Goal: Information Seeking & Learning: Learn about a topic

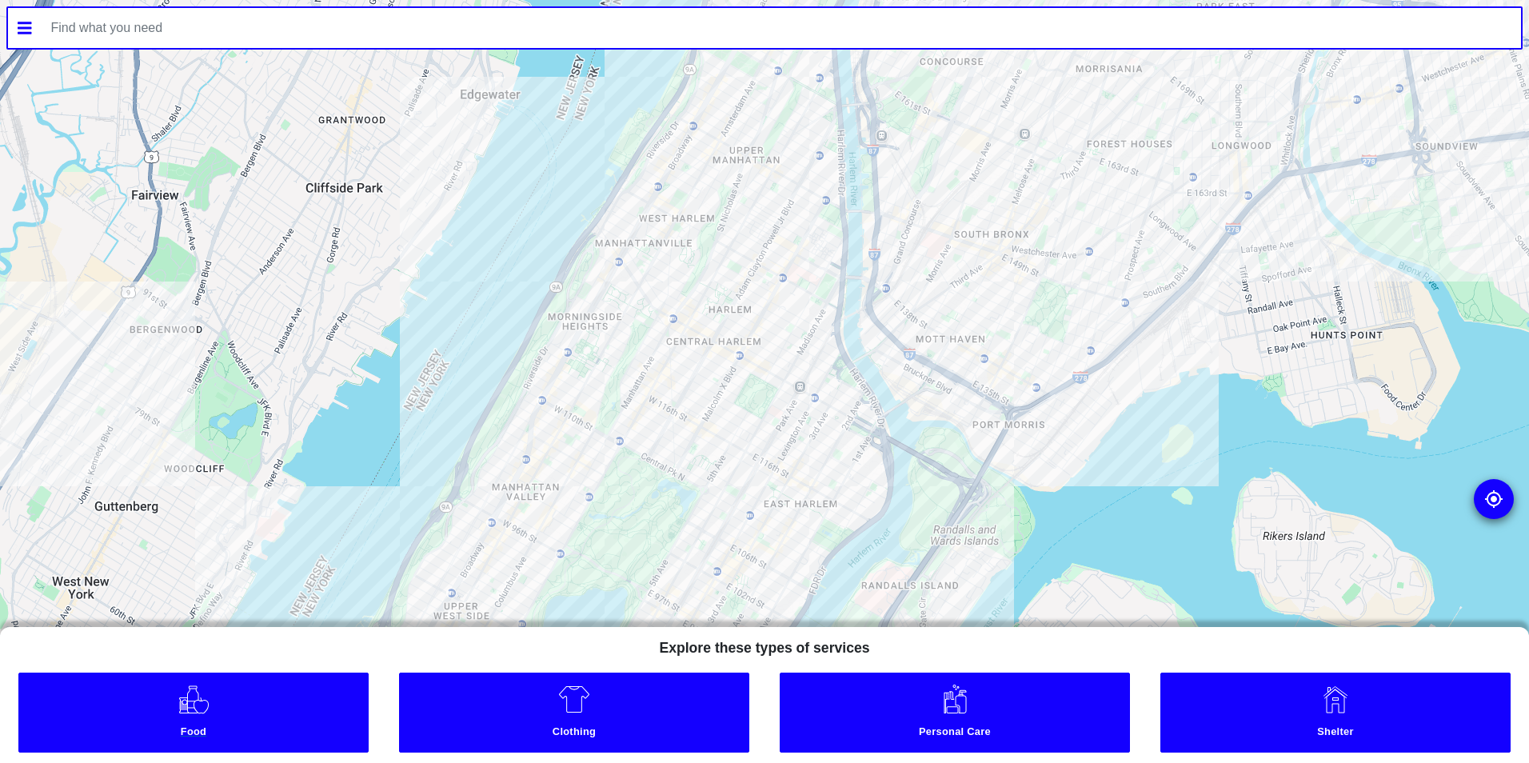
click at [293, 721] on link "Food" at bounding box center [193, 712] width 350 height 80
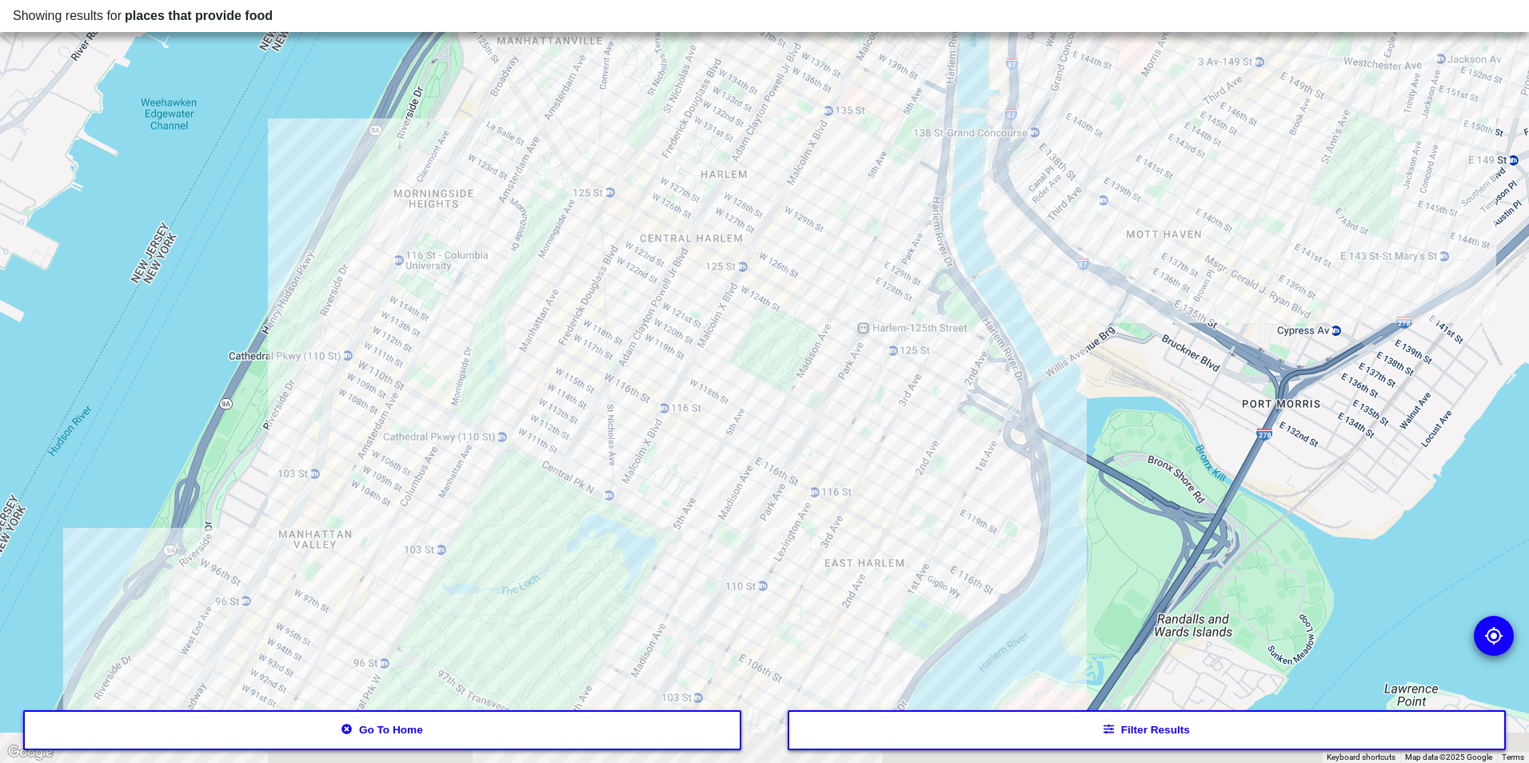
drag, startPoint x: 684, startPoint y: 523, endPoint x: 785, endPoint y: 333, distance: 214.6
click at [785, 333] on div at bounding box center [764, 381] width 1529 height 763
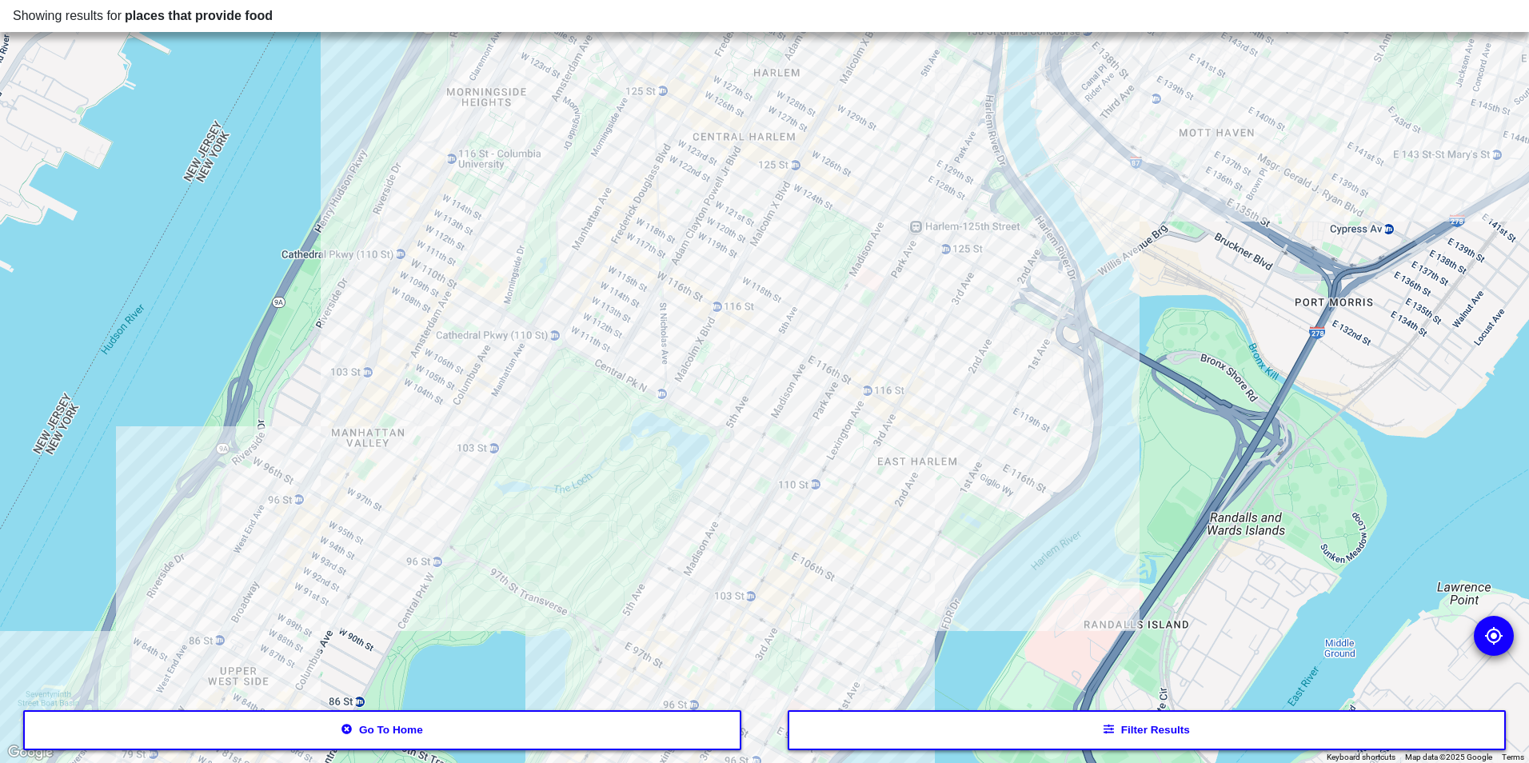
click at [961, 712] on button "Filter results" at bounding box center [1147, 730] width 719 height 40
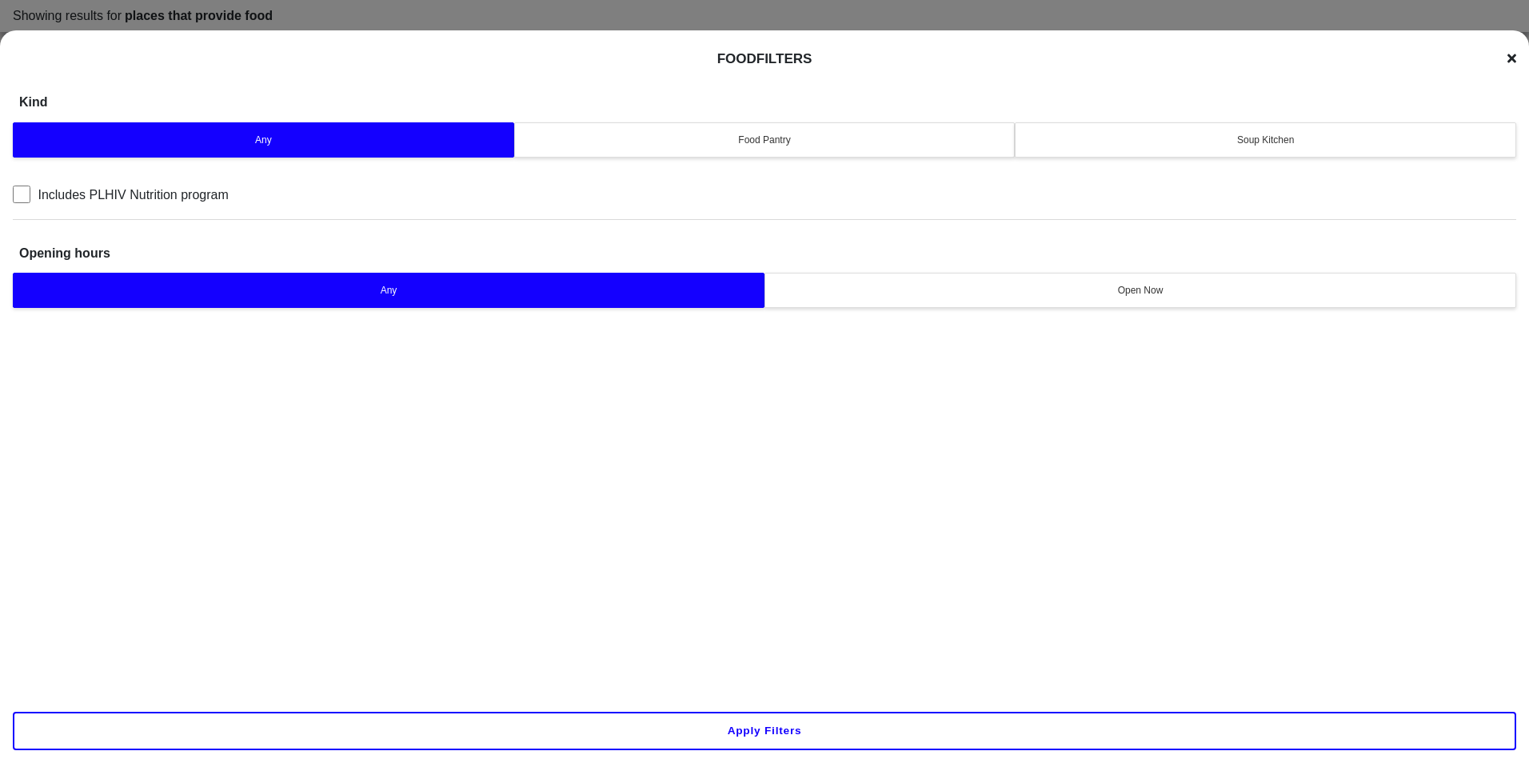
click at [1143, 134] on div "Soup Kitchen" at bounding box center [1265, 140] width 481 height 14
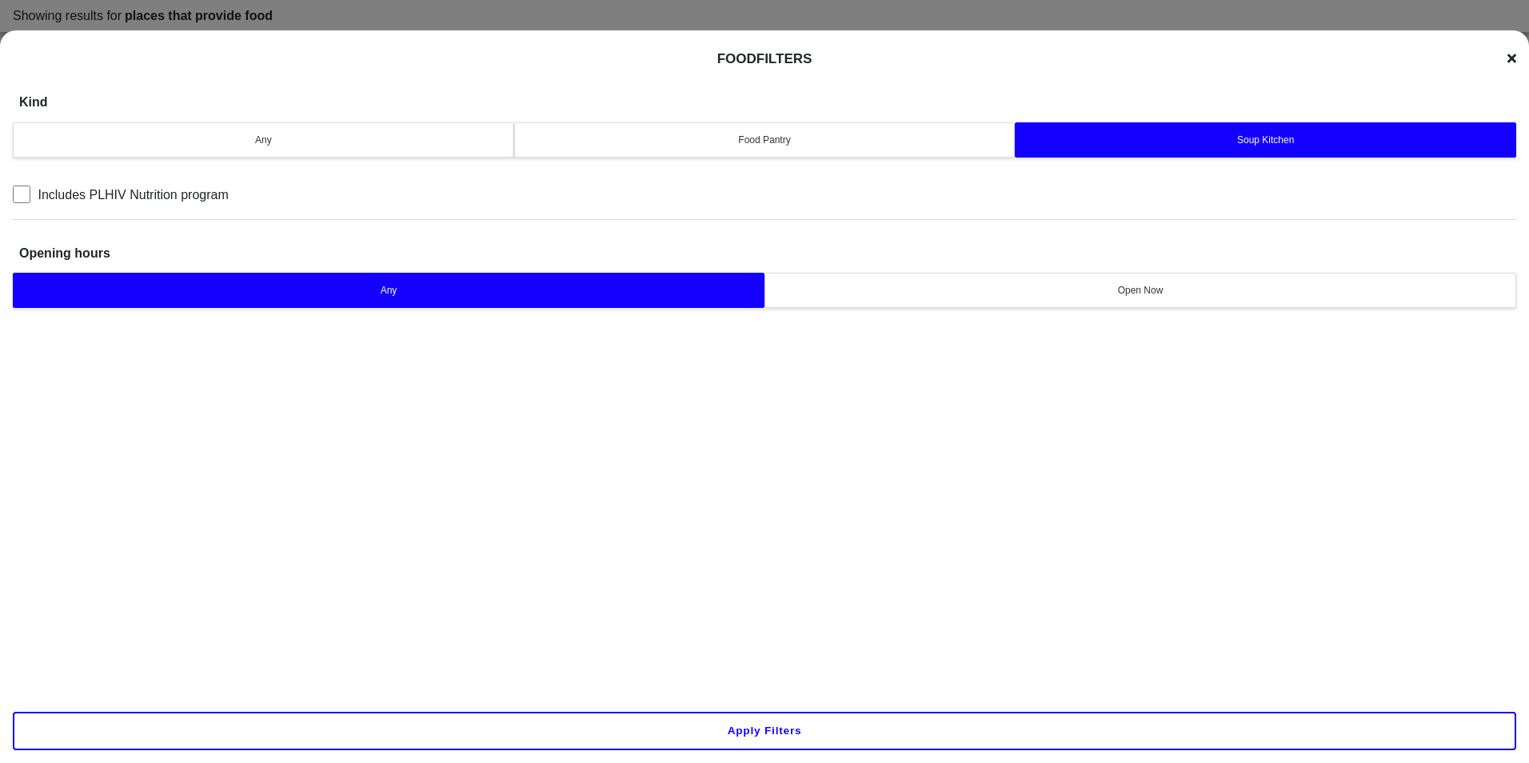
drag, startPoint x: 865, startPoint y: 720, endPoint x: 873, endPoint y: 724, distance: 8.9
click at [872, 724] on button "Apply filters" at bounding box center [764, 731] width 1503 height 38
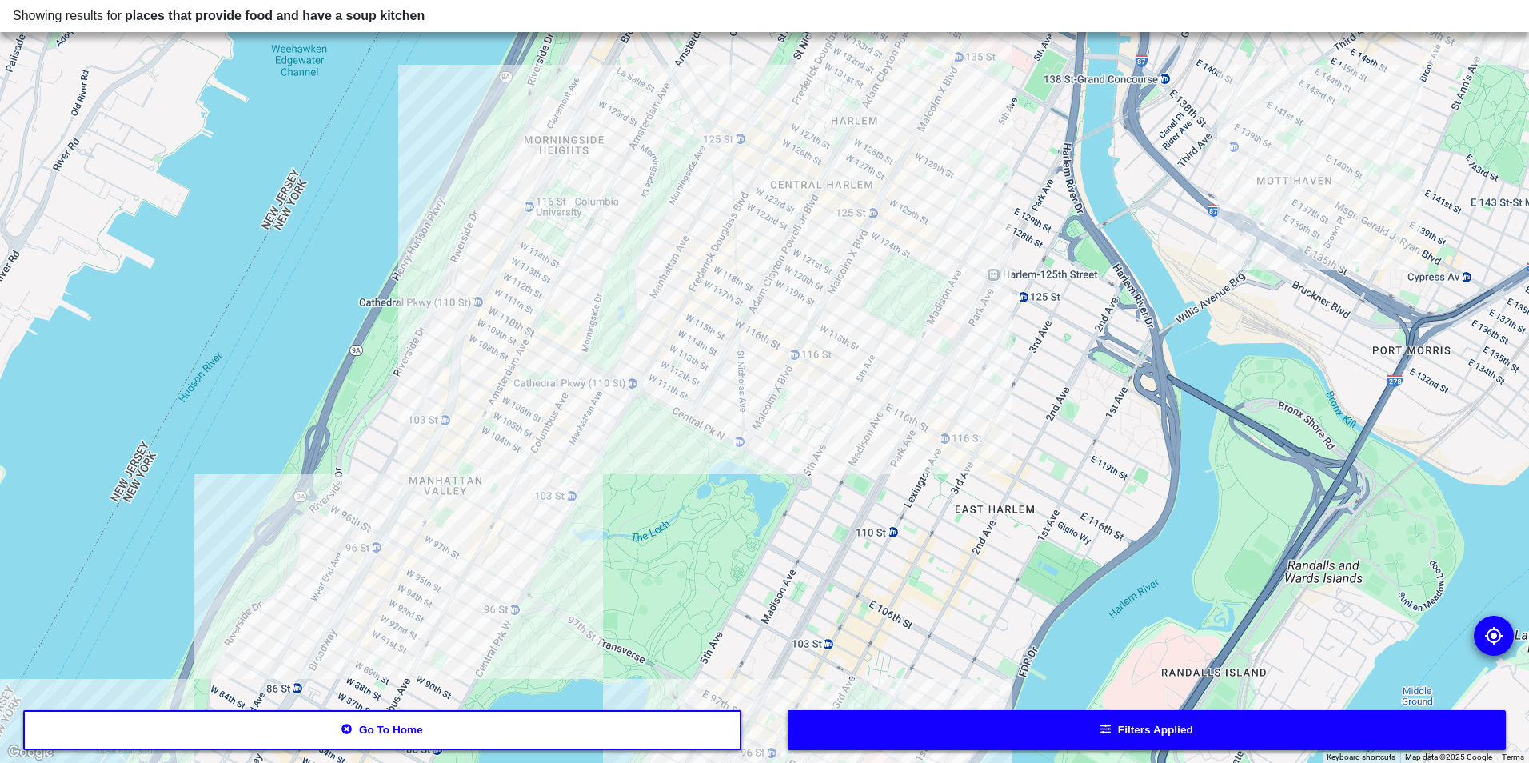
drag, startPoint x: 780, startPoint y: 595, endPoint x: 840, endPoint y: 482, distance: 128.1
click at [840, 482] on div at bounding box center [764, 381] width 1529 height 763
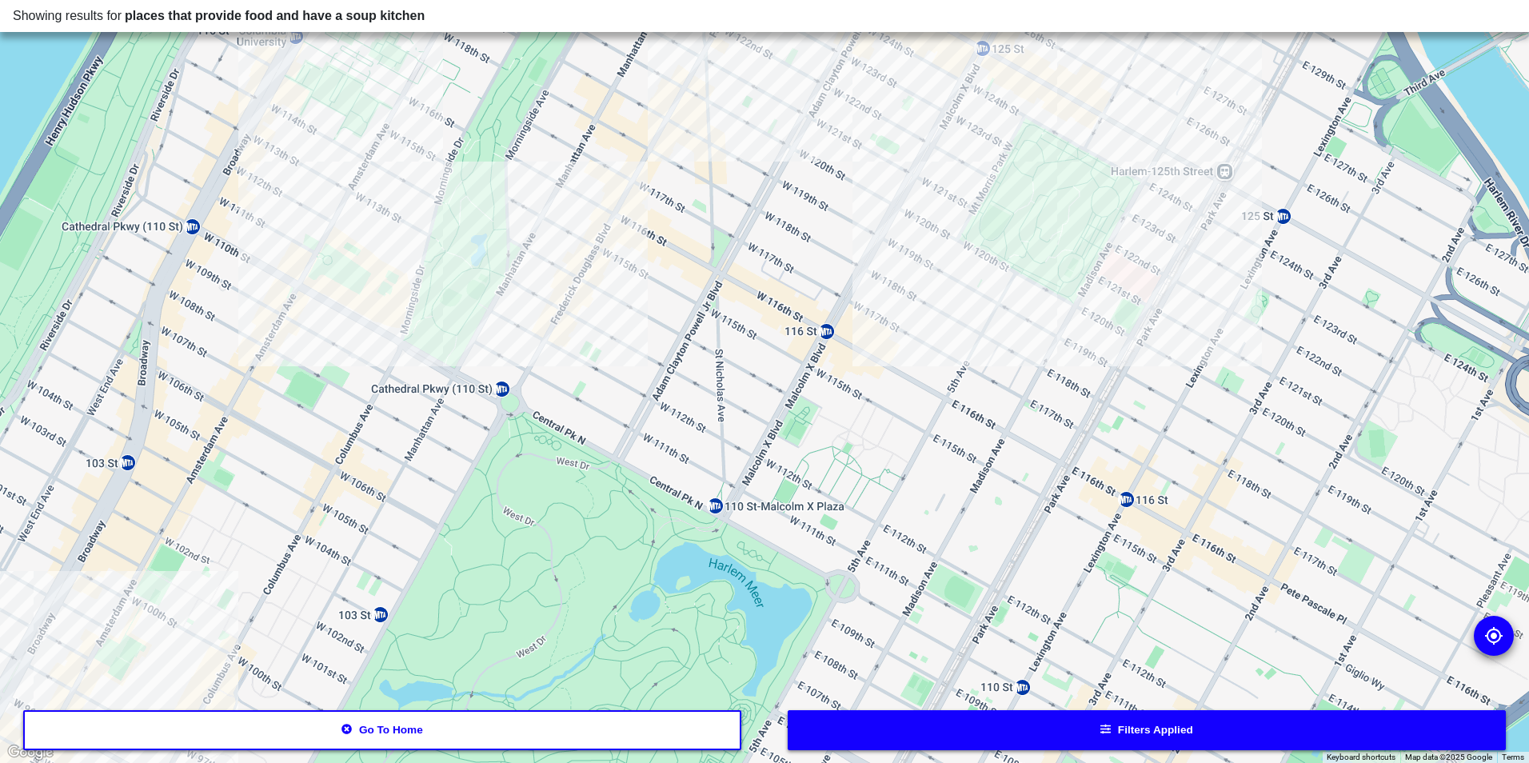
click at [1061, 294] on div at bounding box center [764, 381] width 1529 height 763
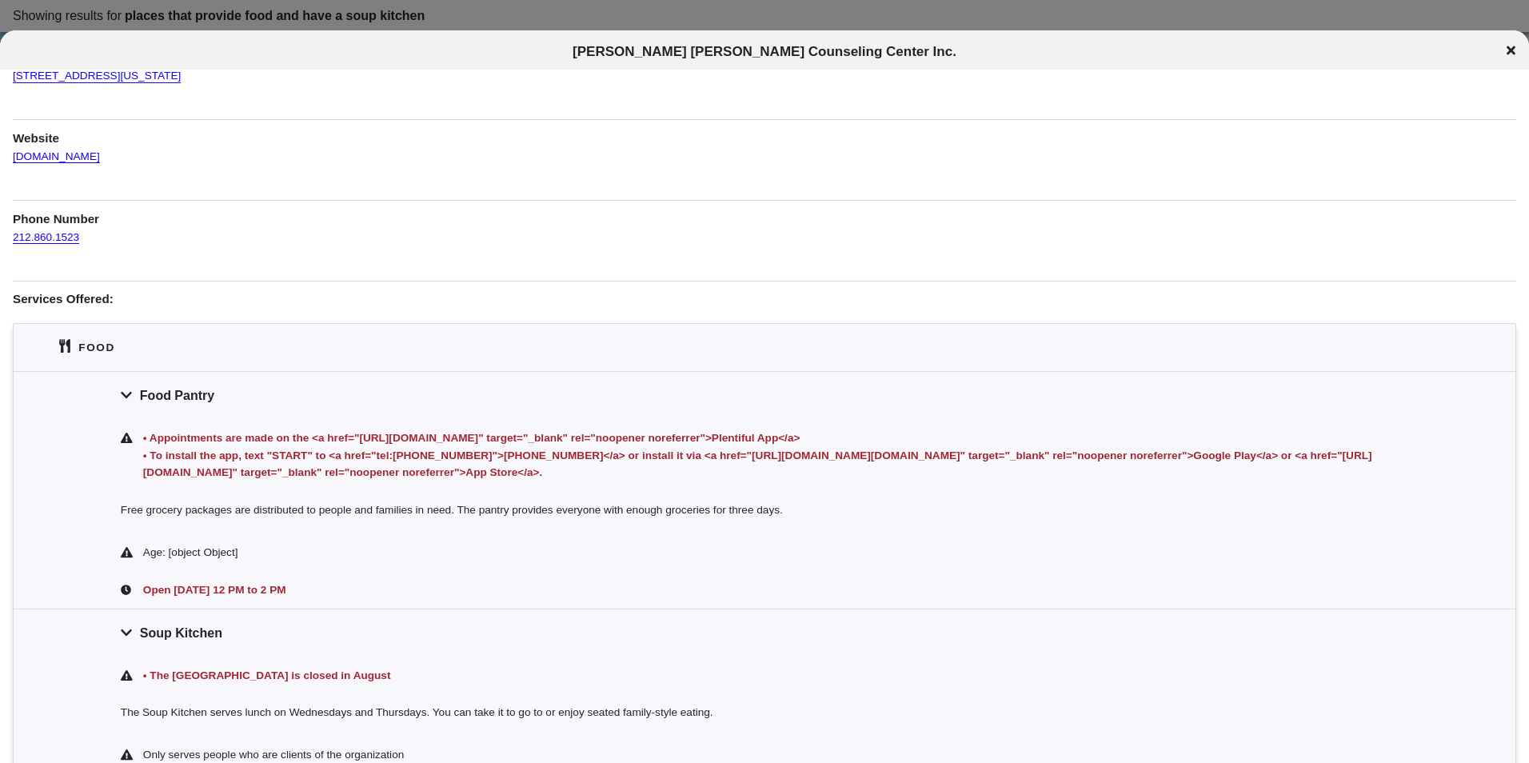
scroll to position [320, 0]
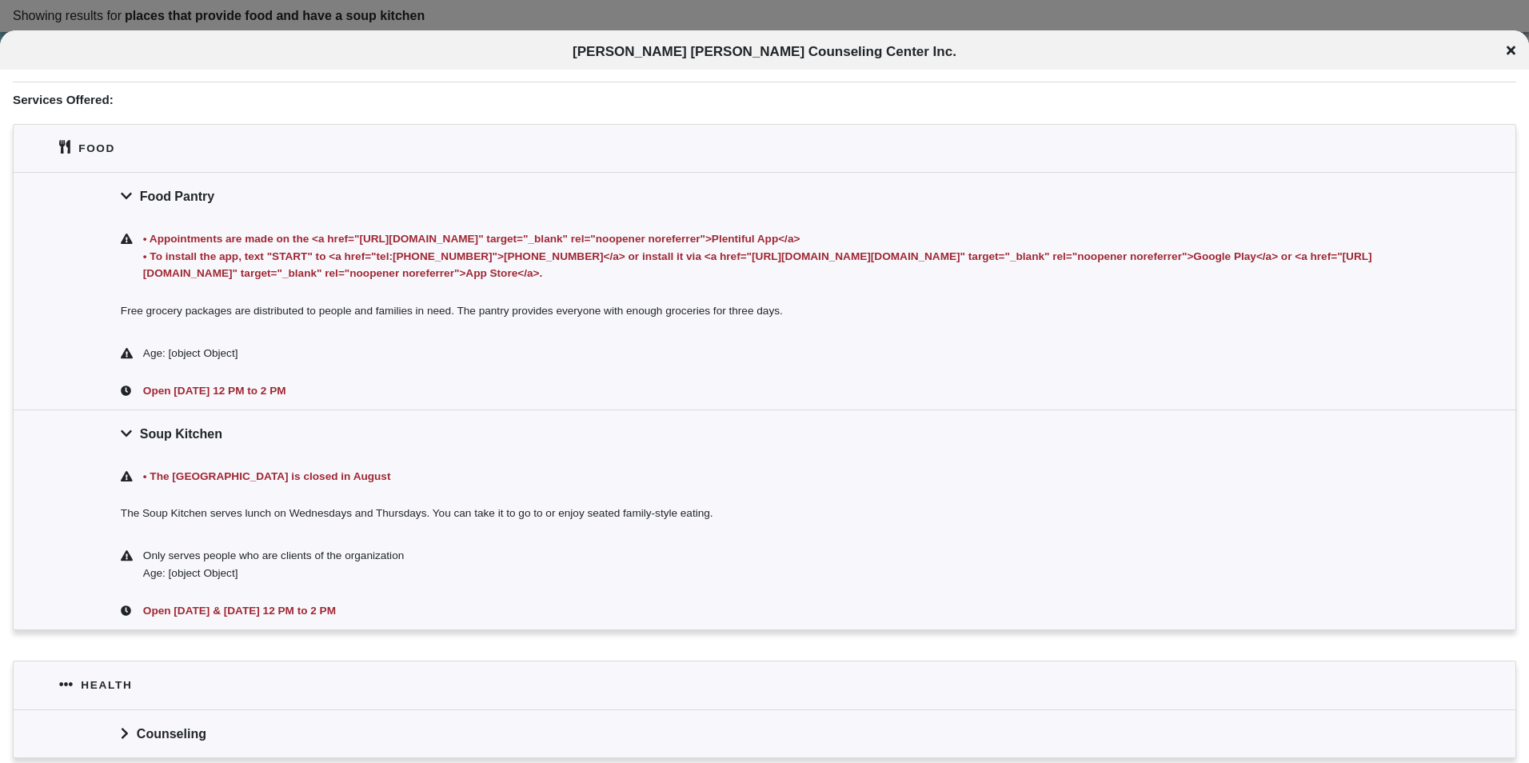
click at [390, 196] on div "Food Pantry" at bounding box center [765, 196] width 1502 height 48
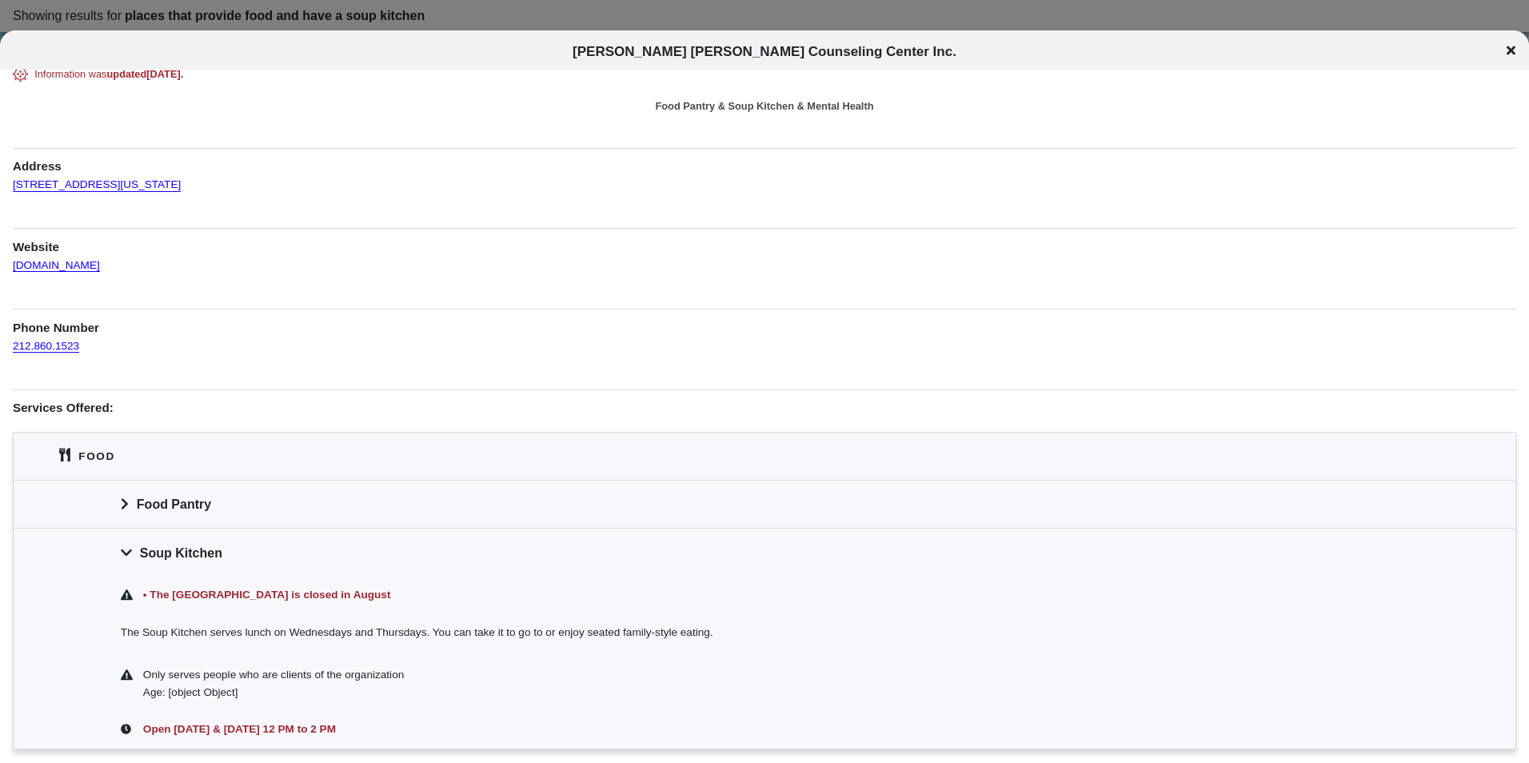
scroll to position [0, 0]
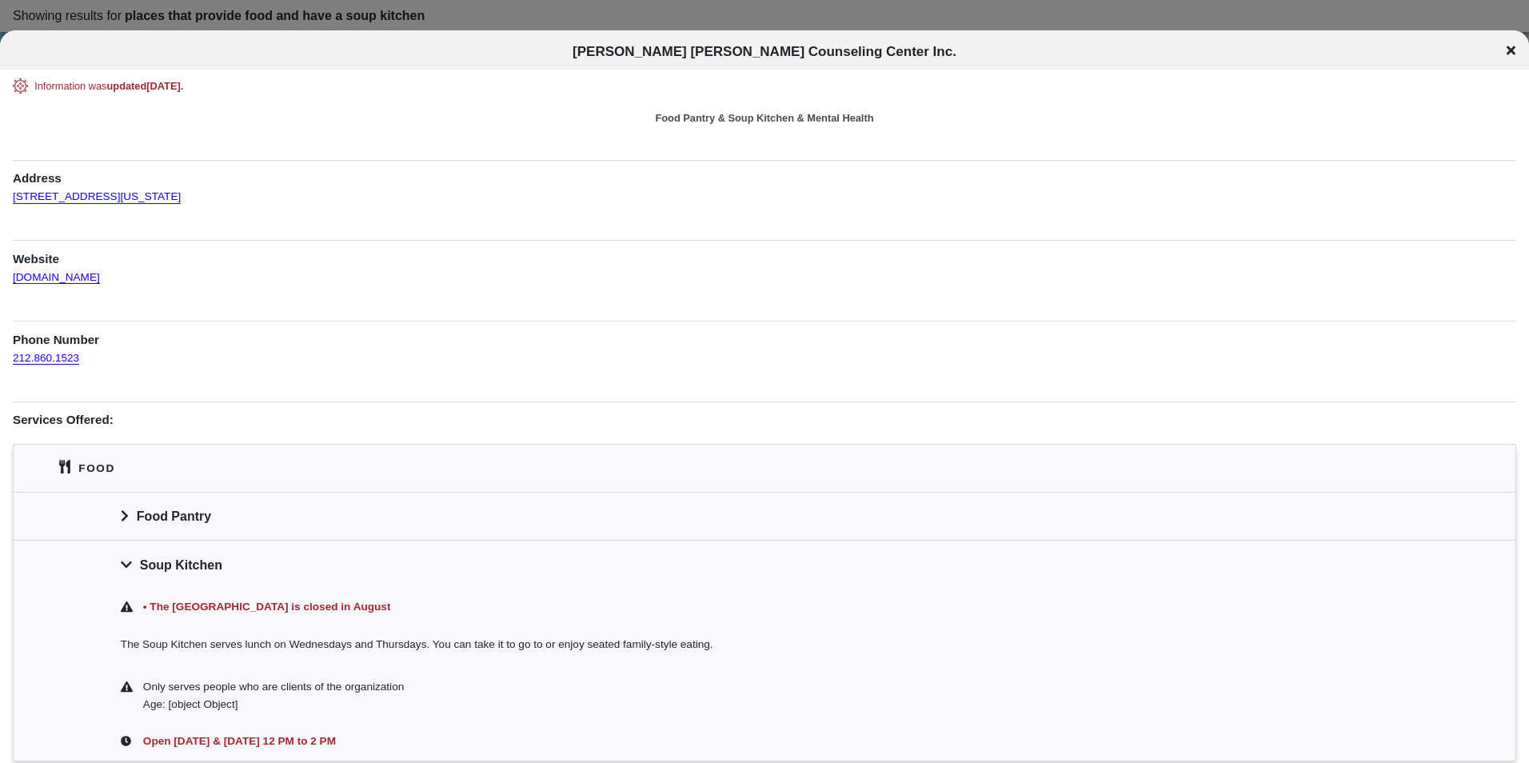
click at [732, 53] on span "Beth Hark Christian Counseling Center Inc." at bounding box center [764, 51] width 384 height 15
copy div "Beth Hark Christian Counseling Center Inc. Beth Hark Christian Counseling Cente…"
click at [263, 178] on h1 "Address" at bounding box center [764, 173] width 1503 height 27
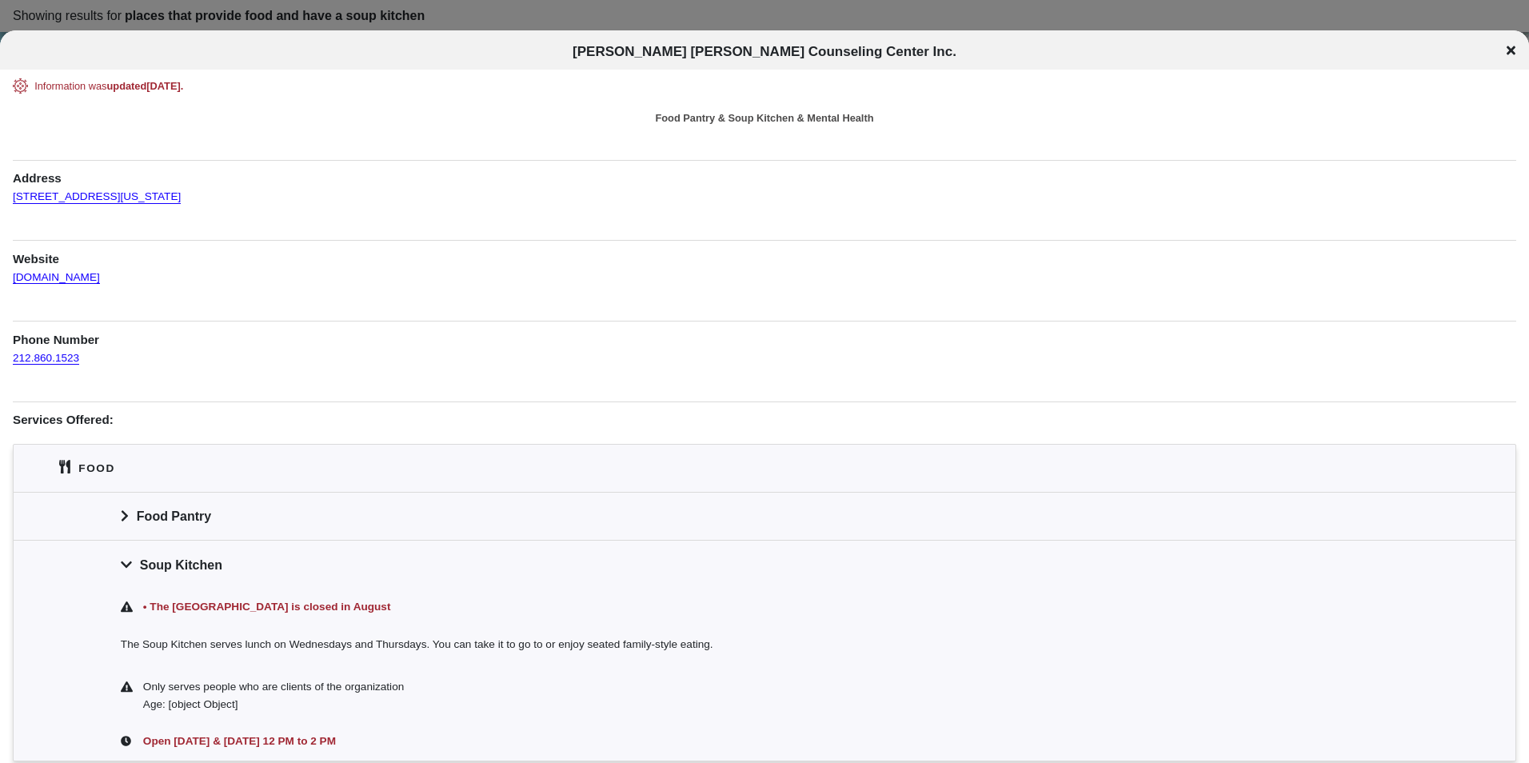
drag, startPoint x: 228, startPoint y: 202, endPoint x: 3, endPoint y: 197, distance: 224.7
click at [3, 197] on div "Information was updated 4 months ago . Food Pantry & Soup Kitchen & Mental Heal…" at bounding box center [764, 515] width 1529 height 875
click at [569, 489] on div "Food" at bounding box center [765, 468] width 1502 height 47
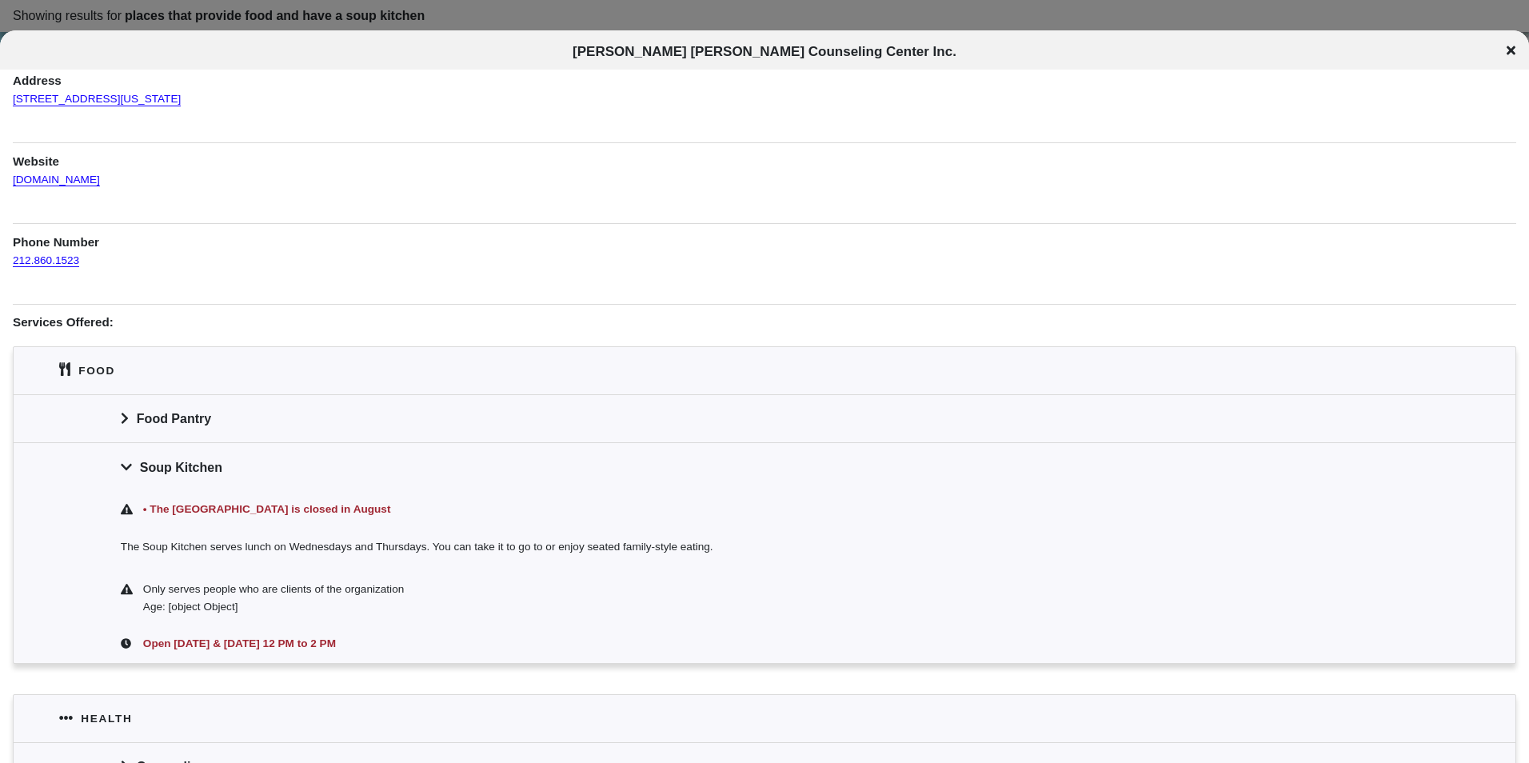
scroll to position [160, 0]
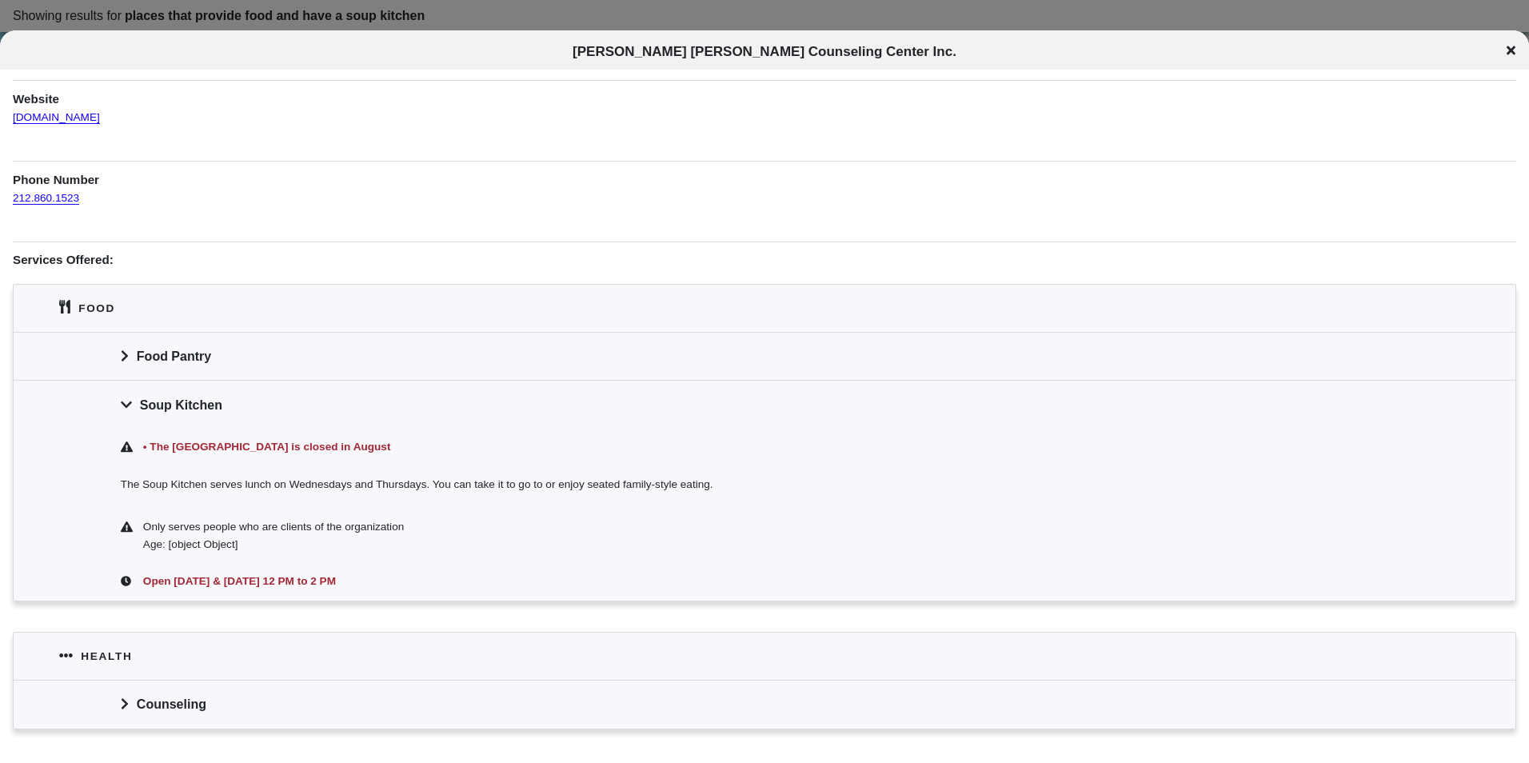
click at [1505, 55] on div "Beth Hark Christian Counseling Center Inc." at bounding box center [764, 52] width 1529 height 16
click at [1510, 45] on icon at bounding box center [1510, 50] width 9 height 13
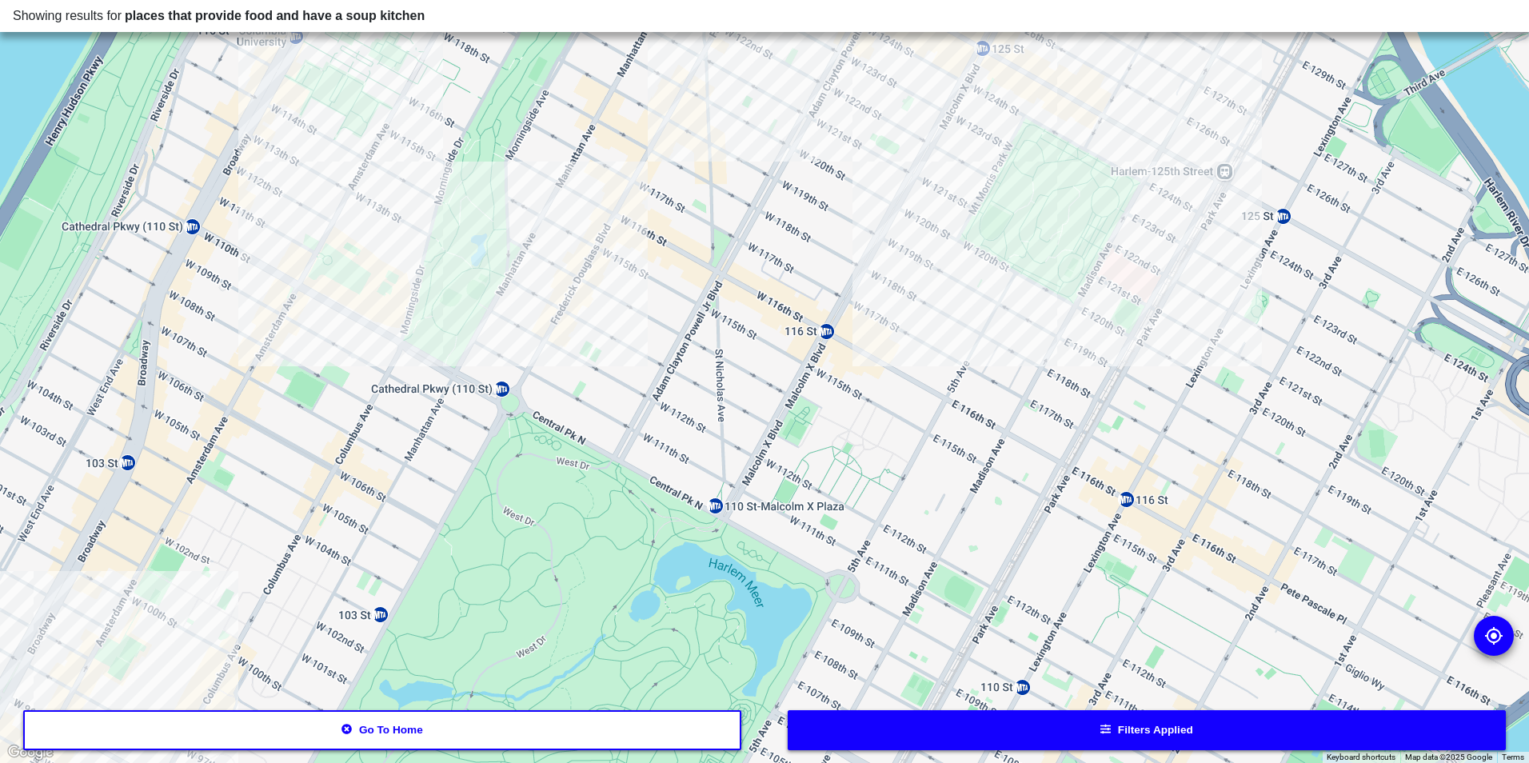
click at [967, 250] on div at bounding box center [764, 381] width 1529 height 763
click at [958, 255] on div at bounding box center [764, 381] width 1529 height 763
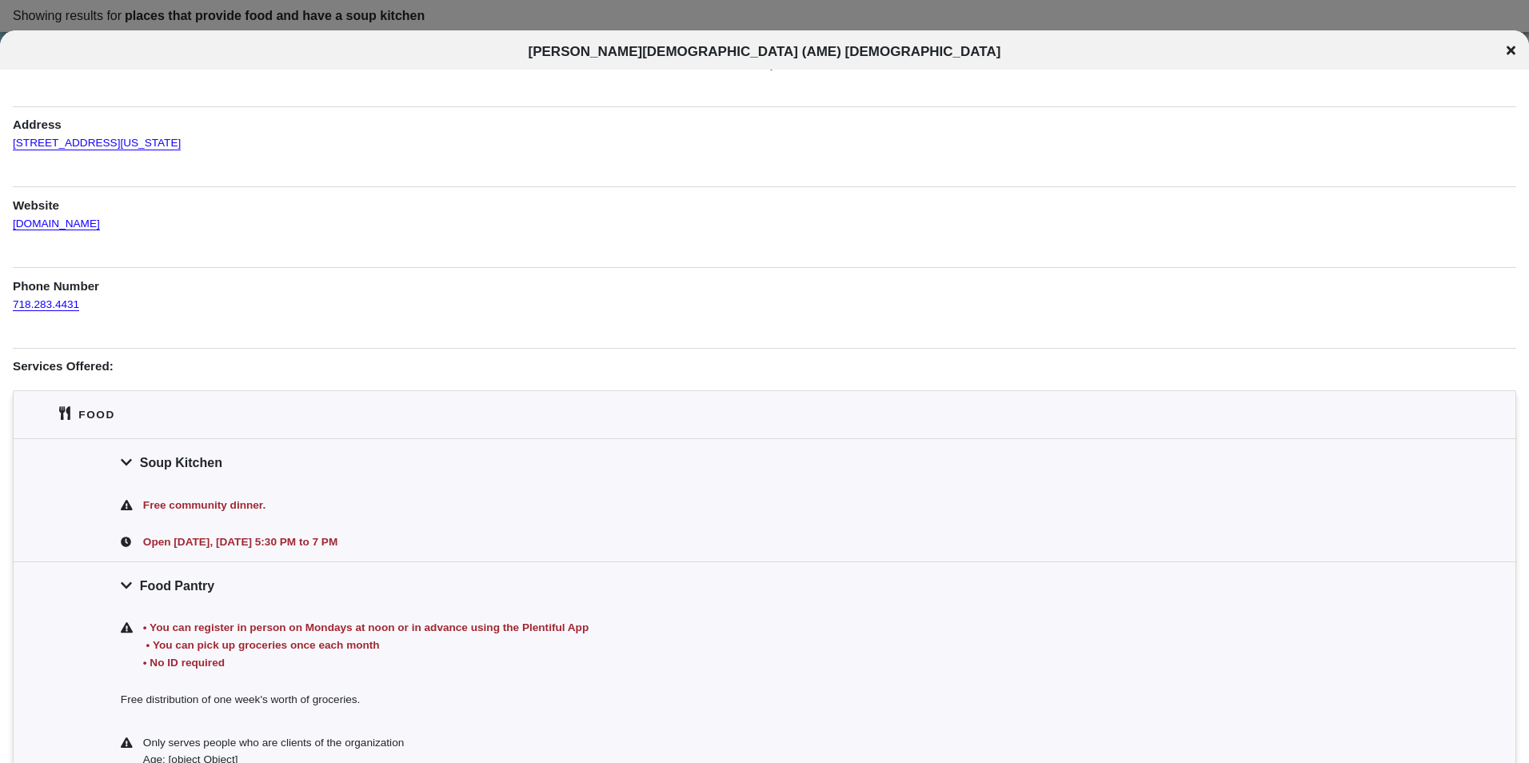
scroll to position [80, 0]
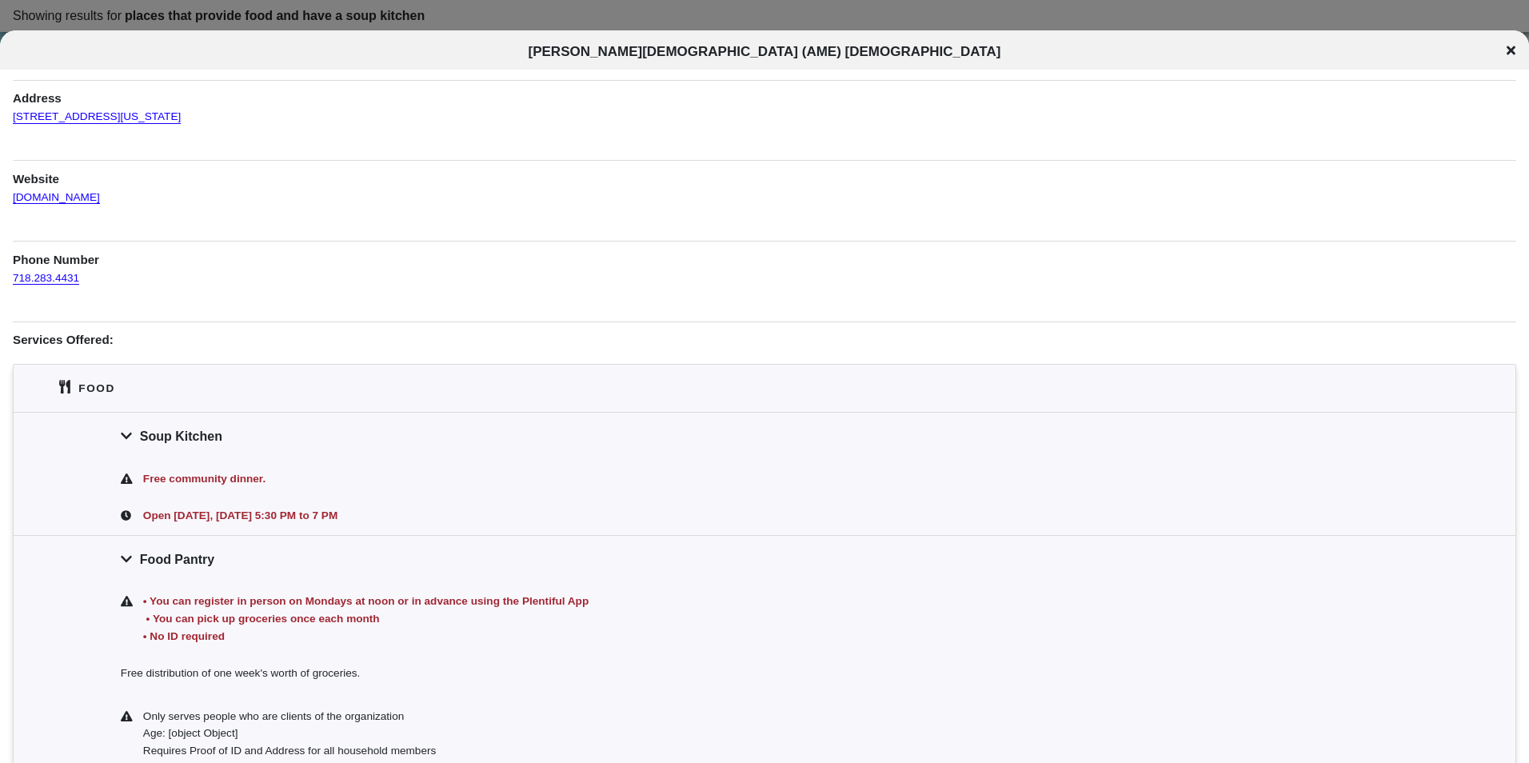
click at [209, 558] on div "Food Pantry" at bounding box center [765, 559] width 1502 height 48
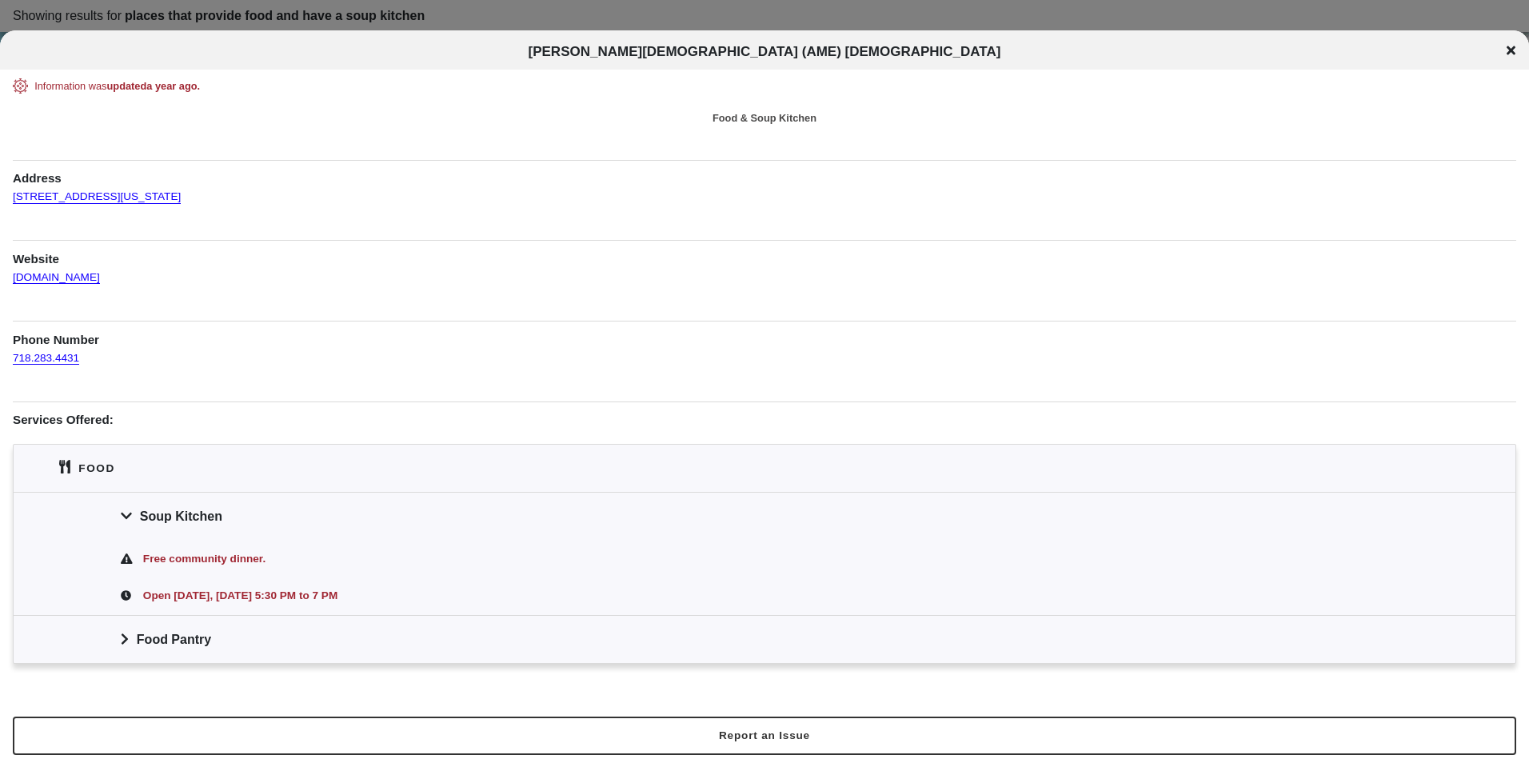
scroll to position [0, 0]
click at [1506, 52] on div "Emanuel African Methodist Evangelical (AME) Church" at bounding box center [764, 52] width 1529 height 16
drag, startPoint x: 815, startPoint y: 246, endPoint x: 832, endPoint y: 249, distance: 17.0
click at [816, 249] on h1 "Website" at bounding box center [764, 253] width 1503 height 27
click at [1512, 46] on icon at bounding box center [1510, 50] width 9 height 13
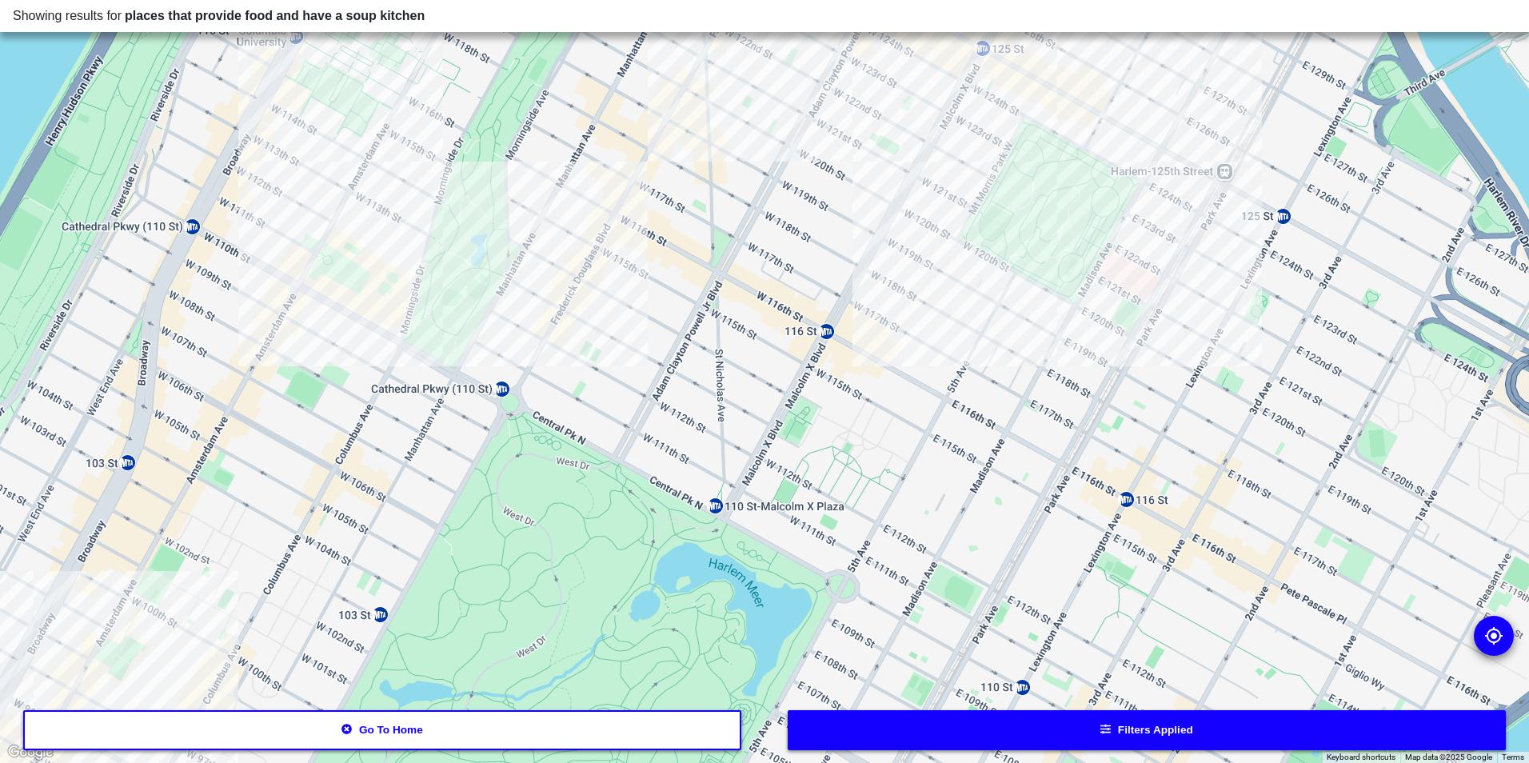
click at [926, 49] on div at bounding box center [764, 381] width 1529 height 763
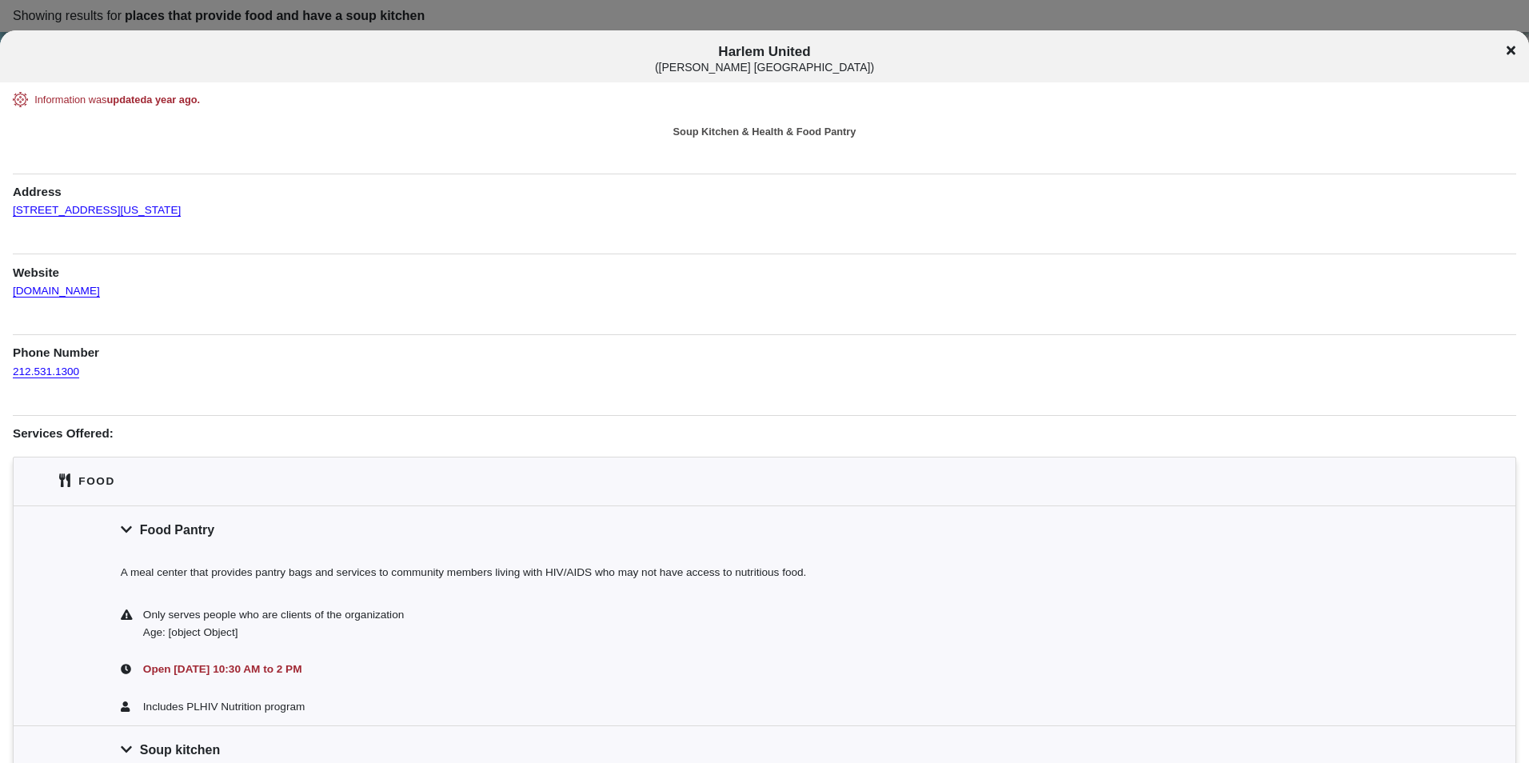
click at [770, 54] on span "Harlem United ( Willis Green Jr. Adult Healthcare Center )" at bounding box center [764, 59] width 1269 height 30
copy span "Harlem United"
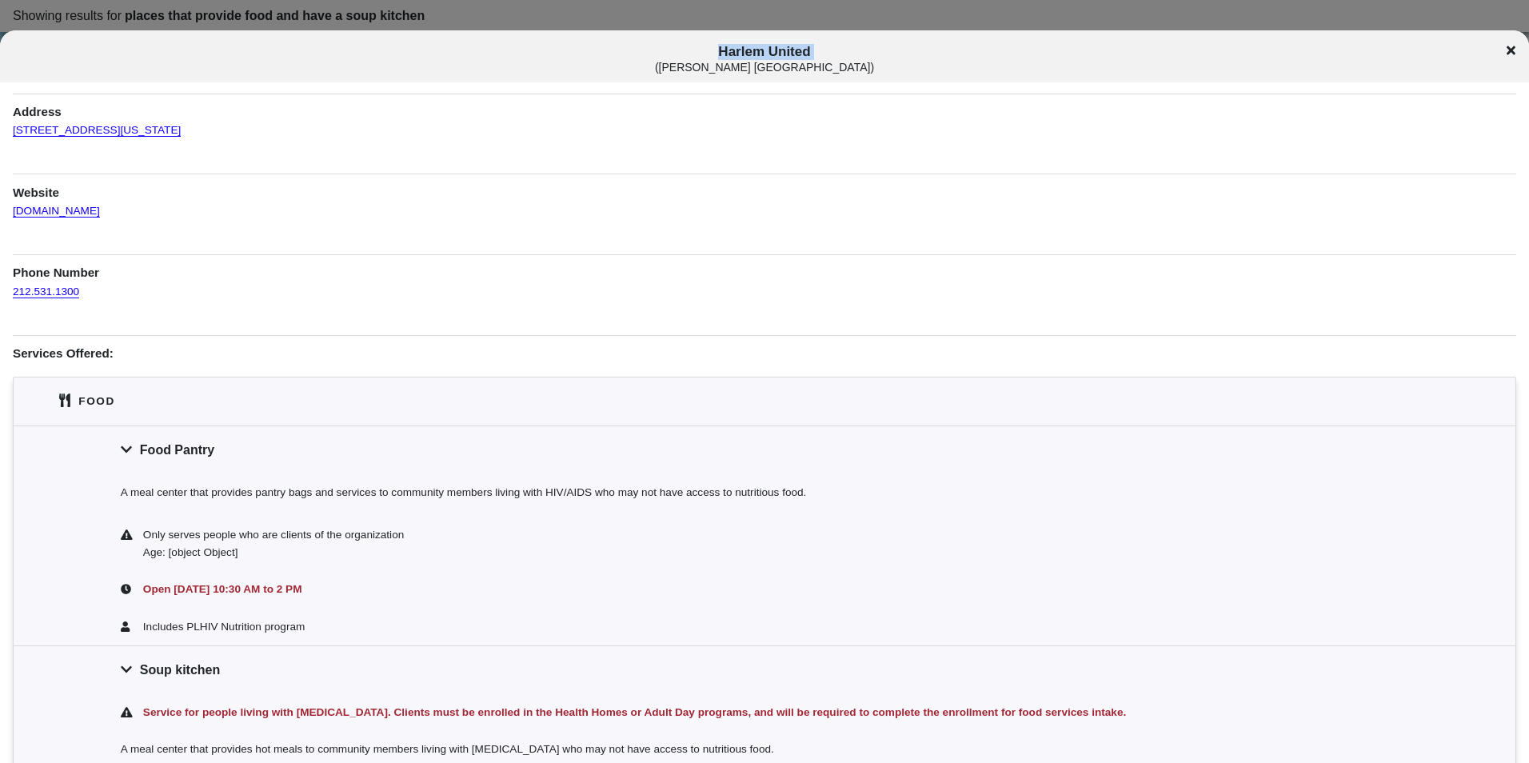
scroll to position [160, 0]
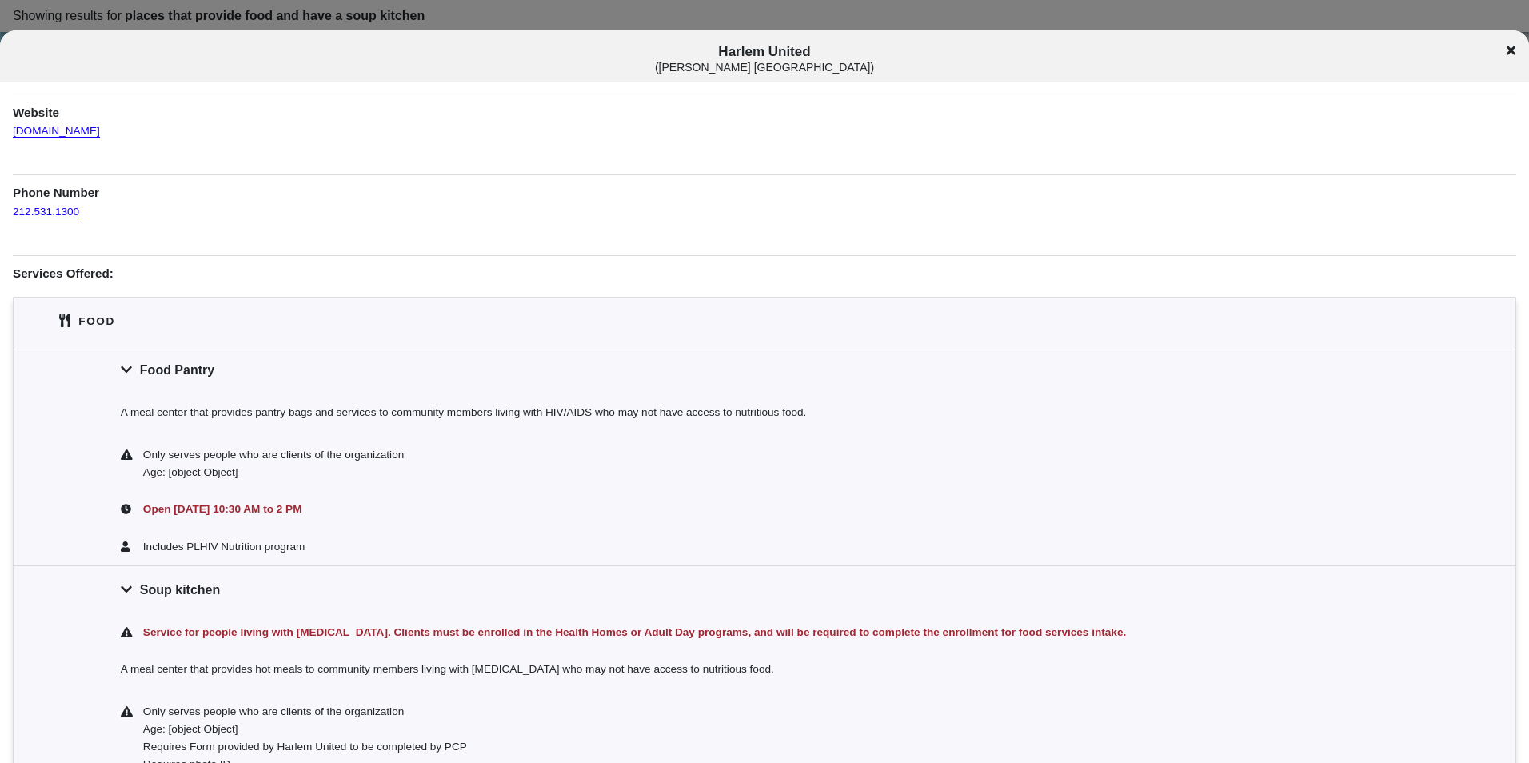
click at [589, 368] on div "Food Pantry" at bounding box center [765, 369] width 1502 height 48
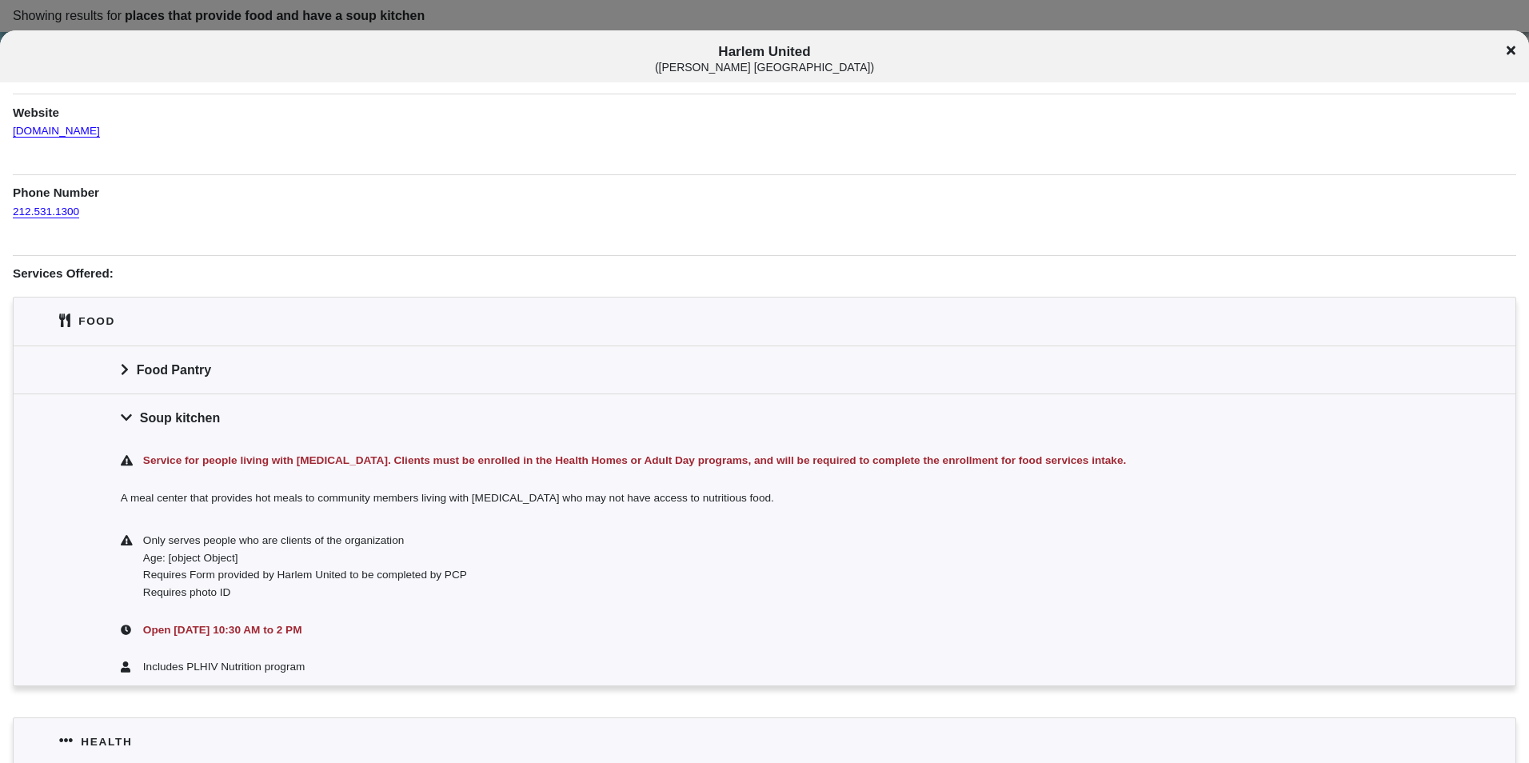
click at [1512, 46] on icon at bounding box center [1510, 50] width 9 height 13
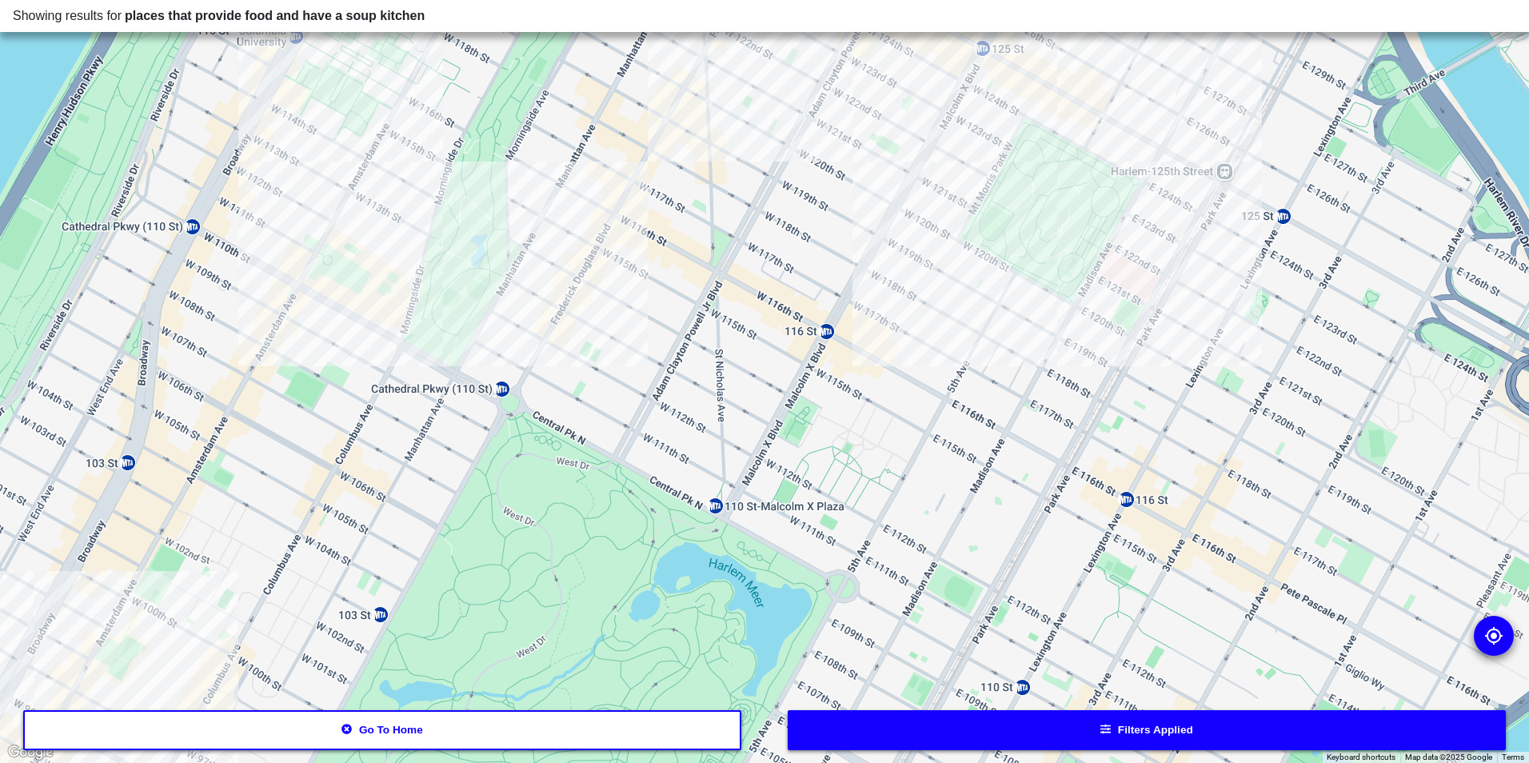
click at [1063, 302] on div at bounding box center [764, 381] width 1529 height 763
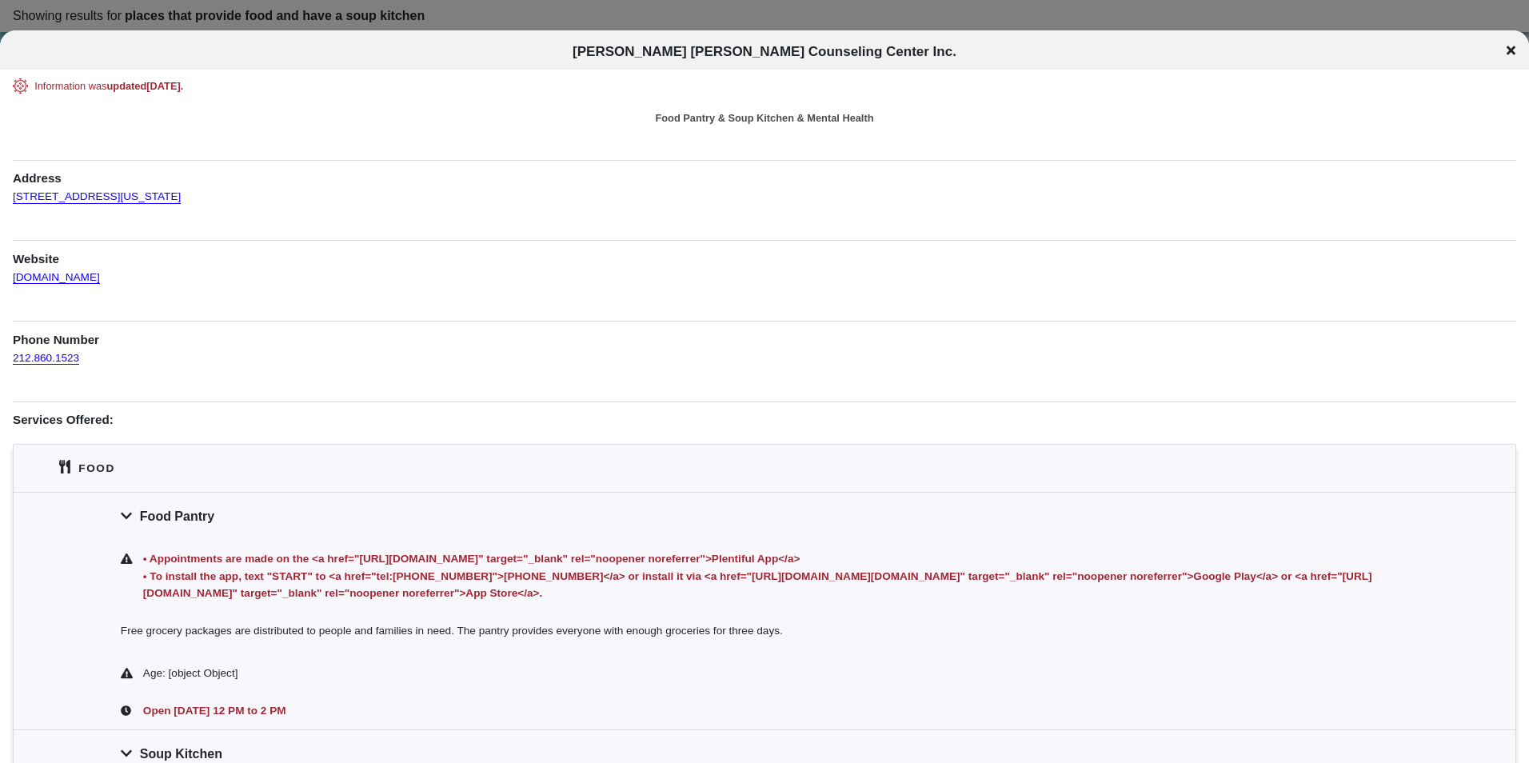
click at [791, 36] on div "Beth Hark Christian Counseling Center Inc." at bounding box center [764, 49] width 1529 height 38
click at [813, 3] on div at bounding box center [764, 381] width 1529 height 763
click at [817, 13] on div at bounding box center [764, 381] width 1529 height 763
click at [1510, 49] on icon at bounding box center [1510, 50] width 9 height 9
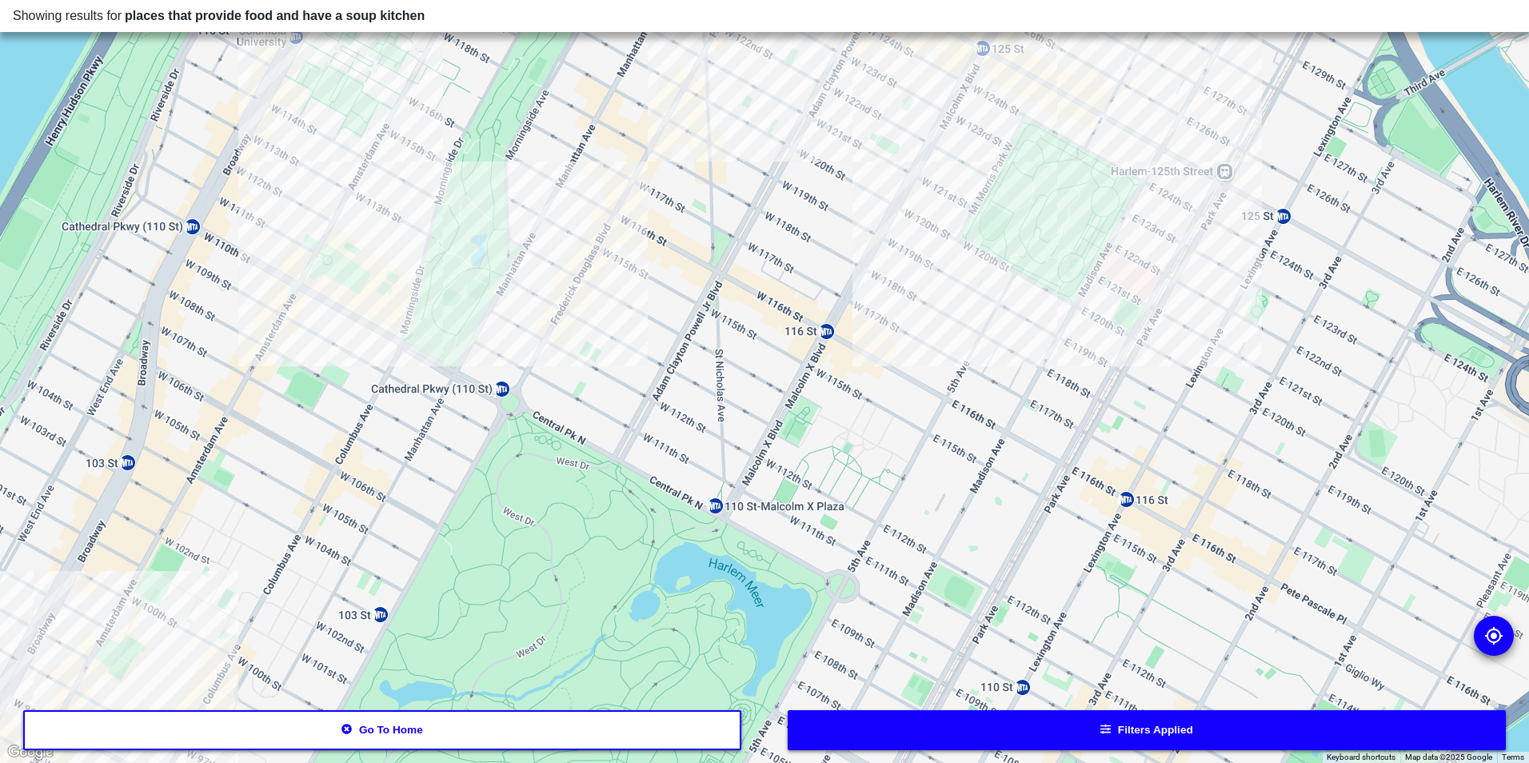
click at [963, 268] on div at bounding box center [764, 381] width 1529 height 763
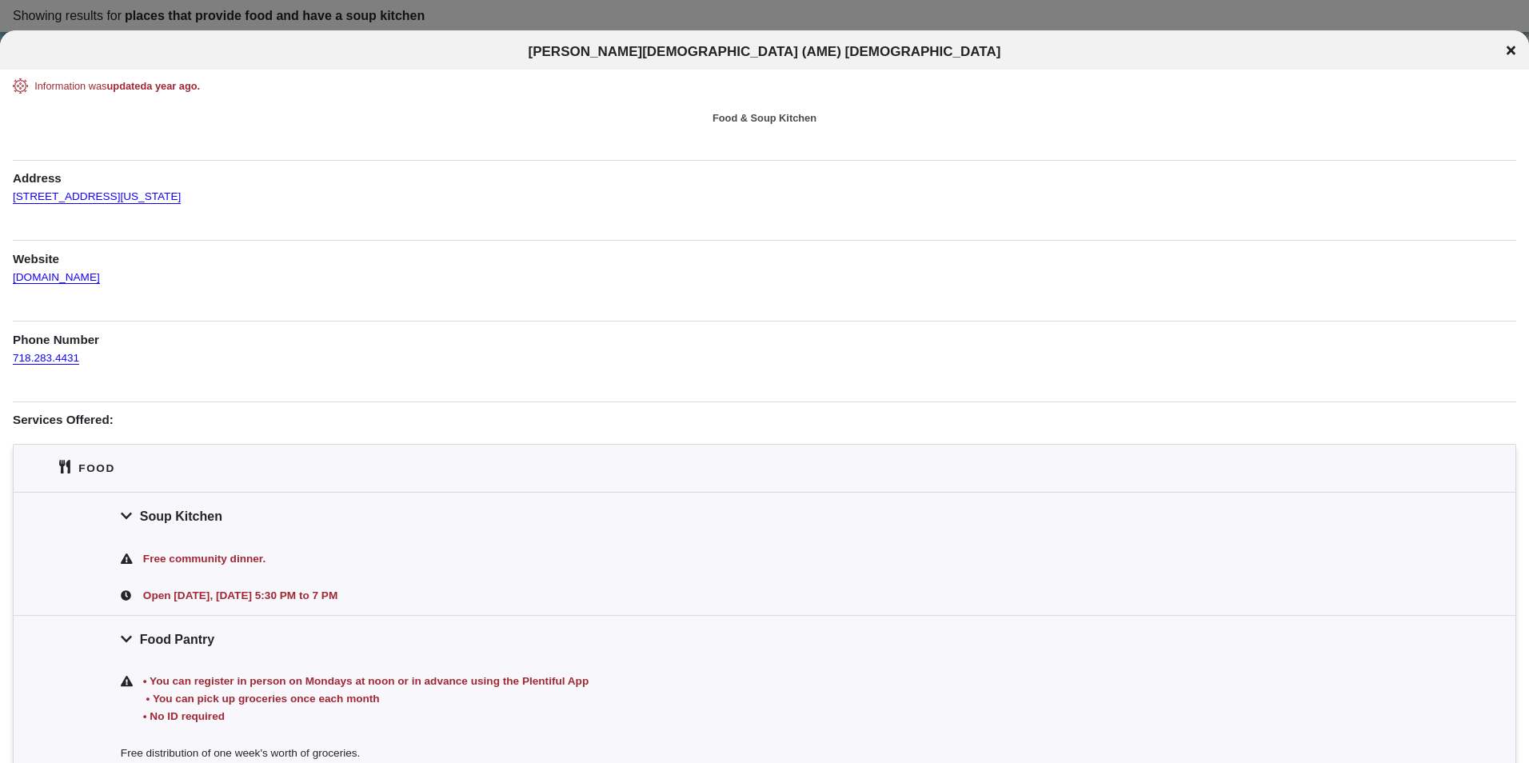
click at [984, 105] on div "Information was updated a year ago . Food & Soup Kitchen Address 39 W 119th St,…" at bounding box center [764, 500] width 1503 height 844
click at [760, 9] on div at bounding box center [764, 381] width 1529 height 763
click at [769, 26] on div at bounding box center [764, 381] width 1529 height 763
click at [1510, 43] on div "Emanuel African Methodist Evangelical (AME) Church" at bounding box center [764, 49] width 1529 height 38
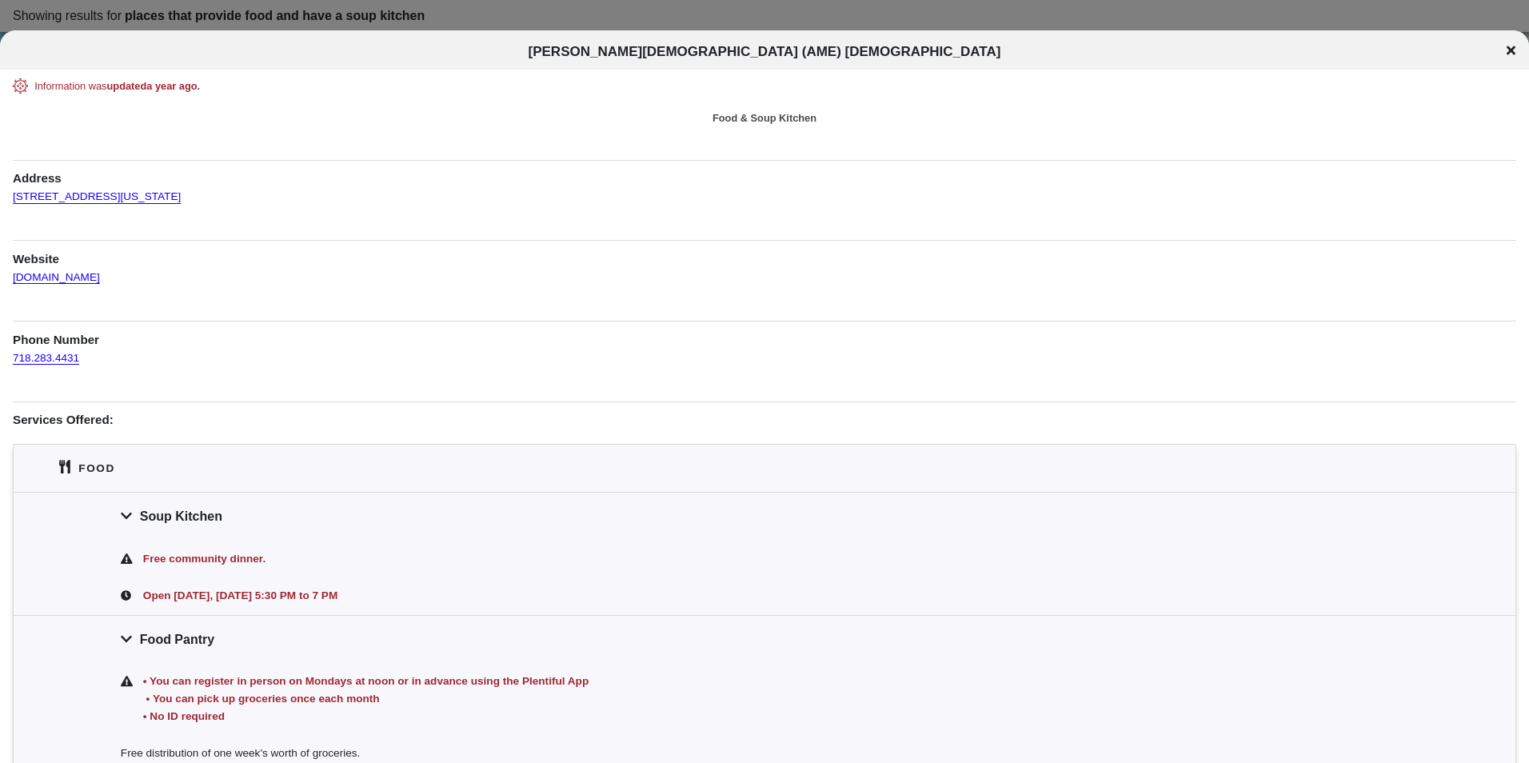
click at [1507, 51] on icon at bounding box center [1510, 50] width 9 height 13
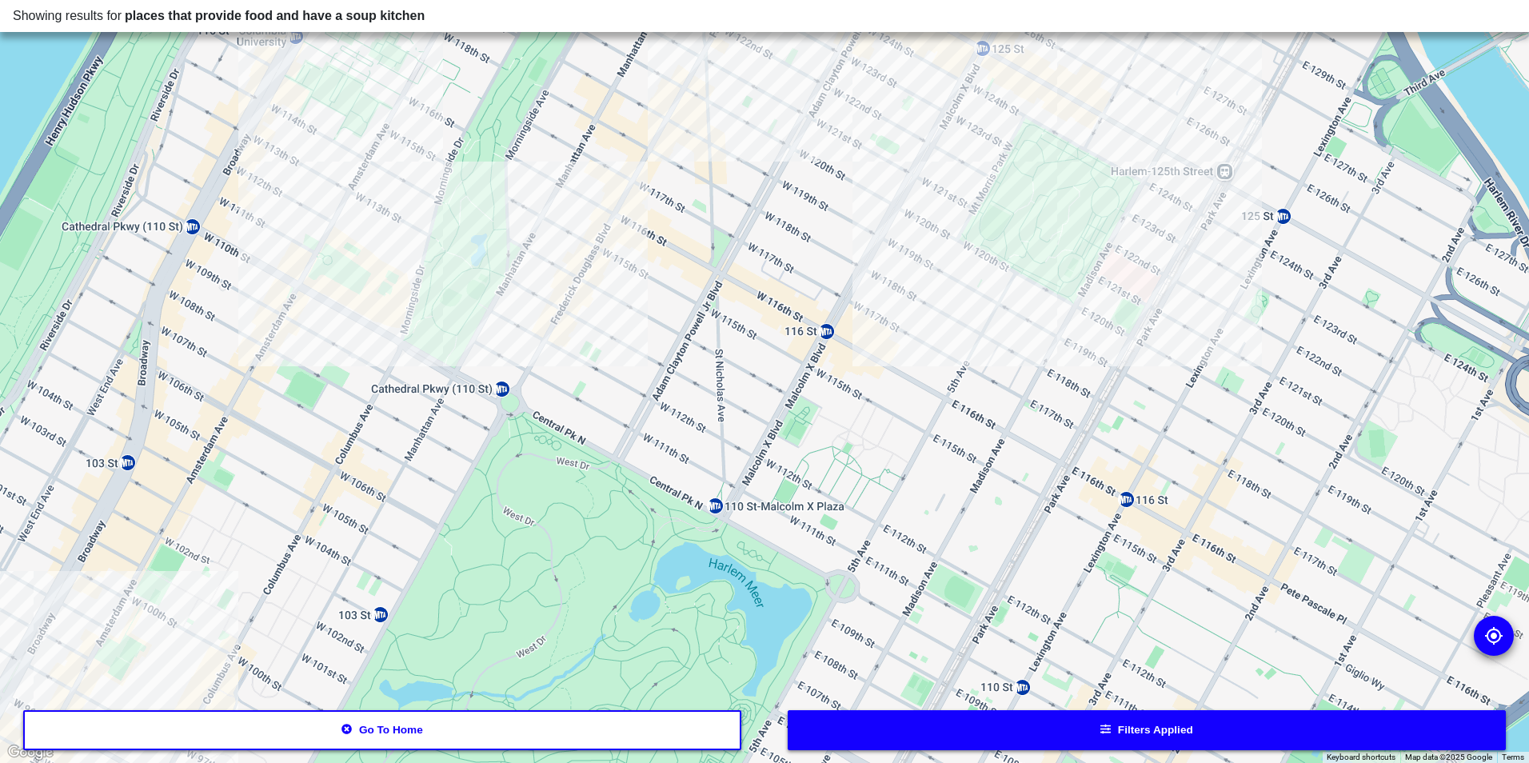
click at [634, 226] on div at bounding box center [764, 381] width 1529 height 763
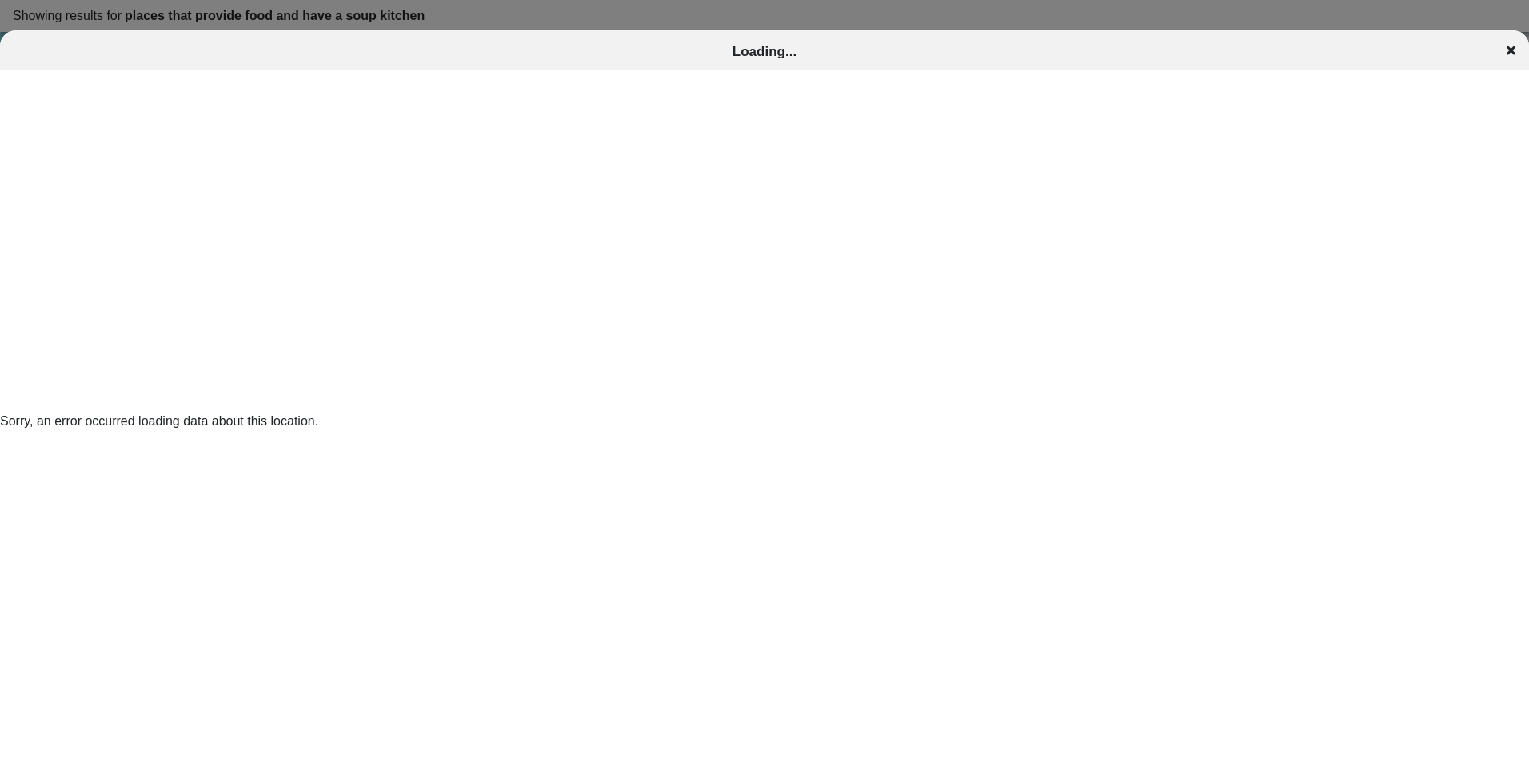
click at [1518, 49] on div "Loading..." at bounding box center [764, 52] width 1529 height 16
click at [1510, 46] on icon at bounding box center [1510, 50] width 9 height 13
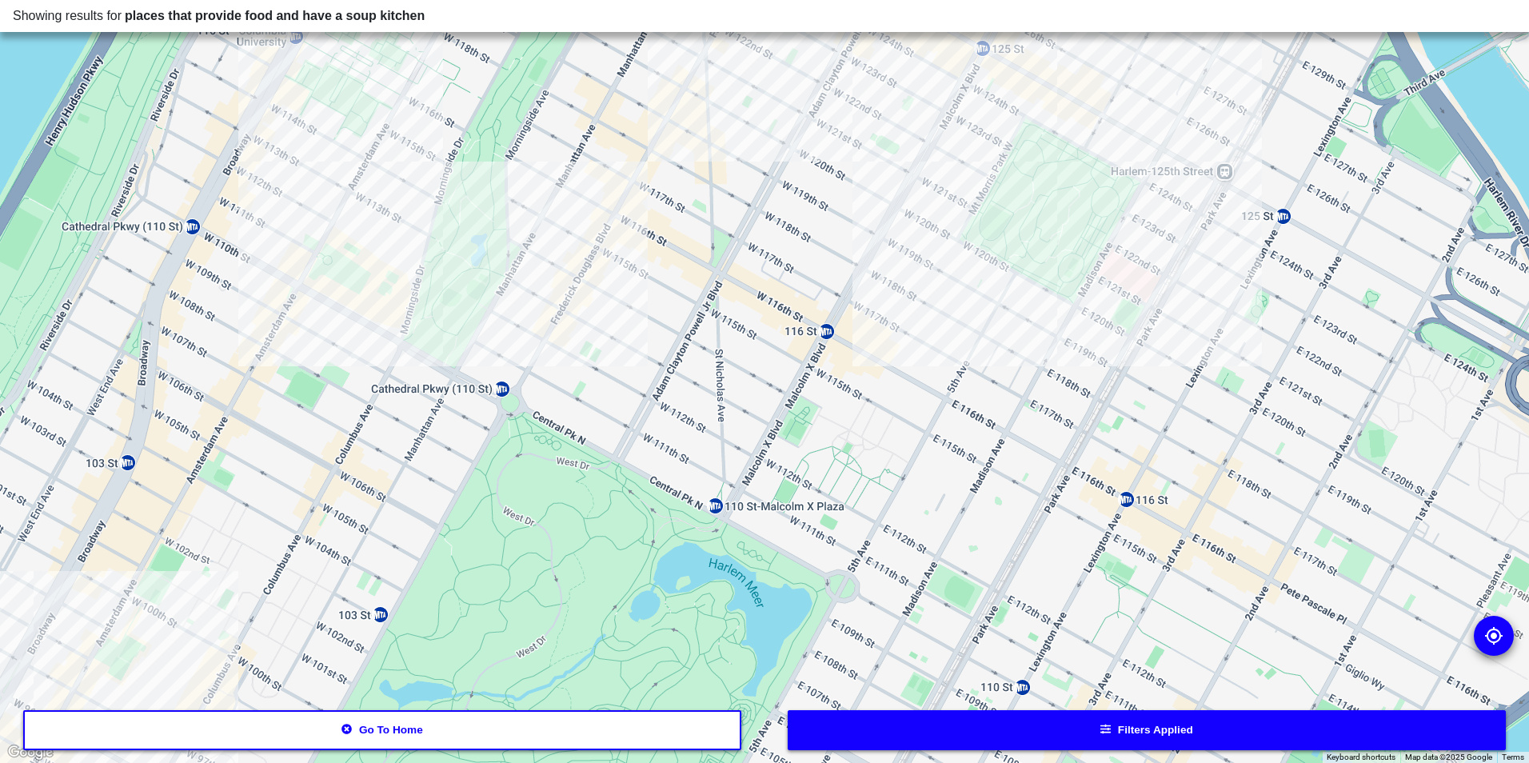
click at [369, 233] on div at bounding box center [764, 381] width 1529 height 763
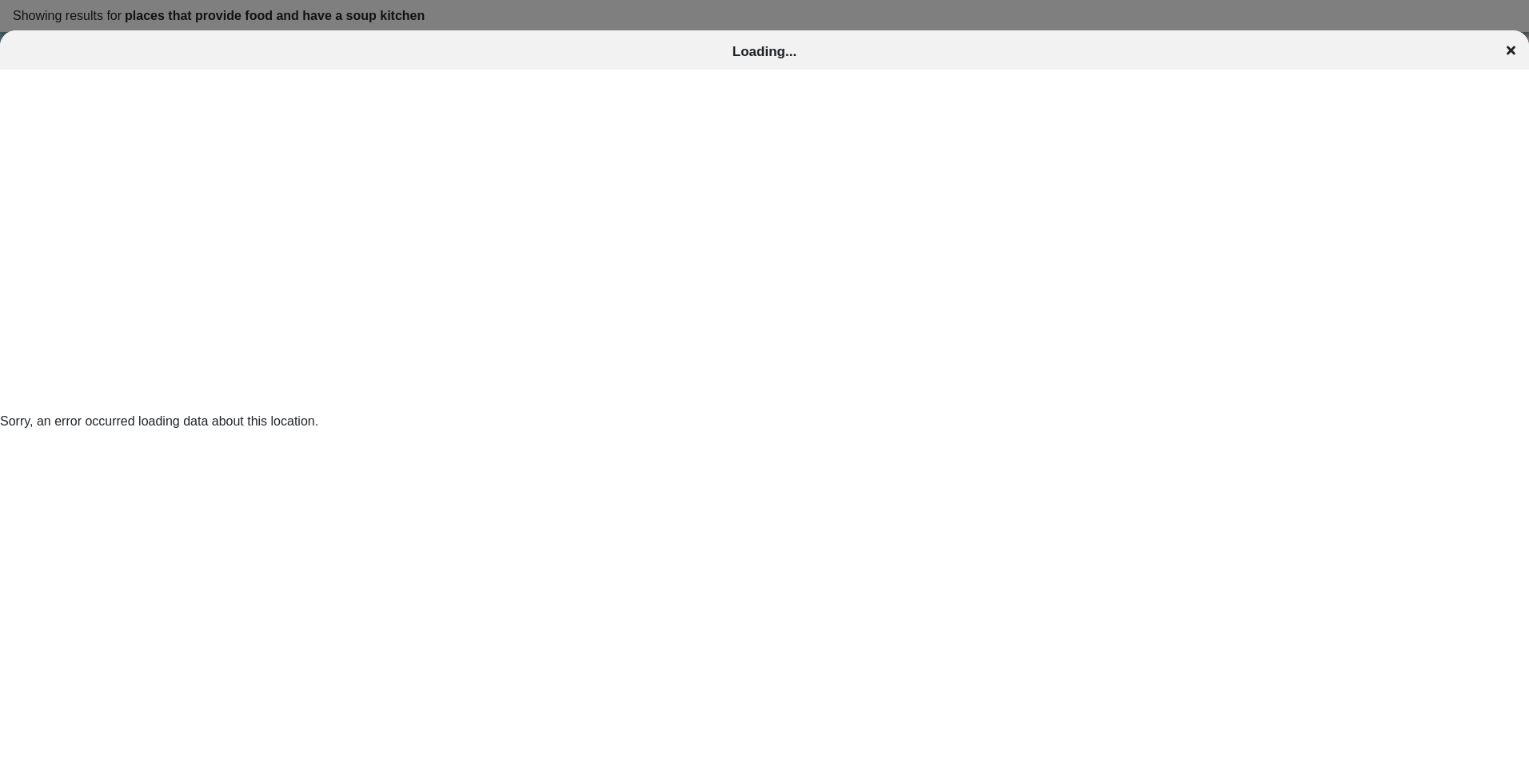
click at [1506, 50] on icon at bounding box center [1510, 50] width 9 height 13
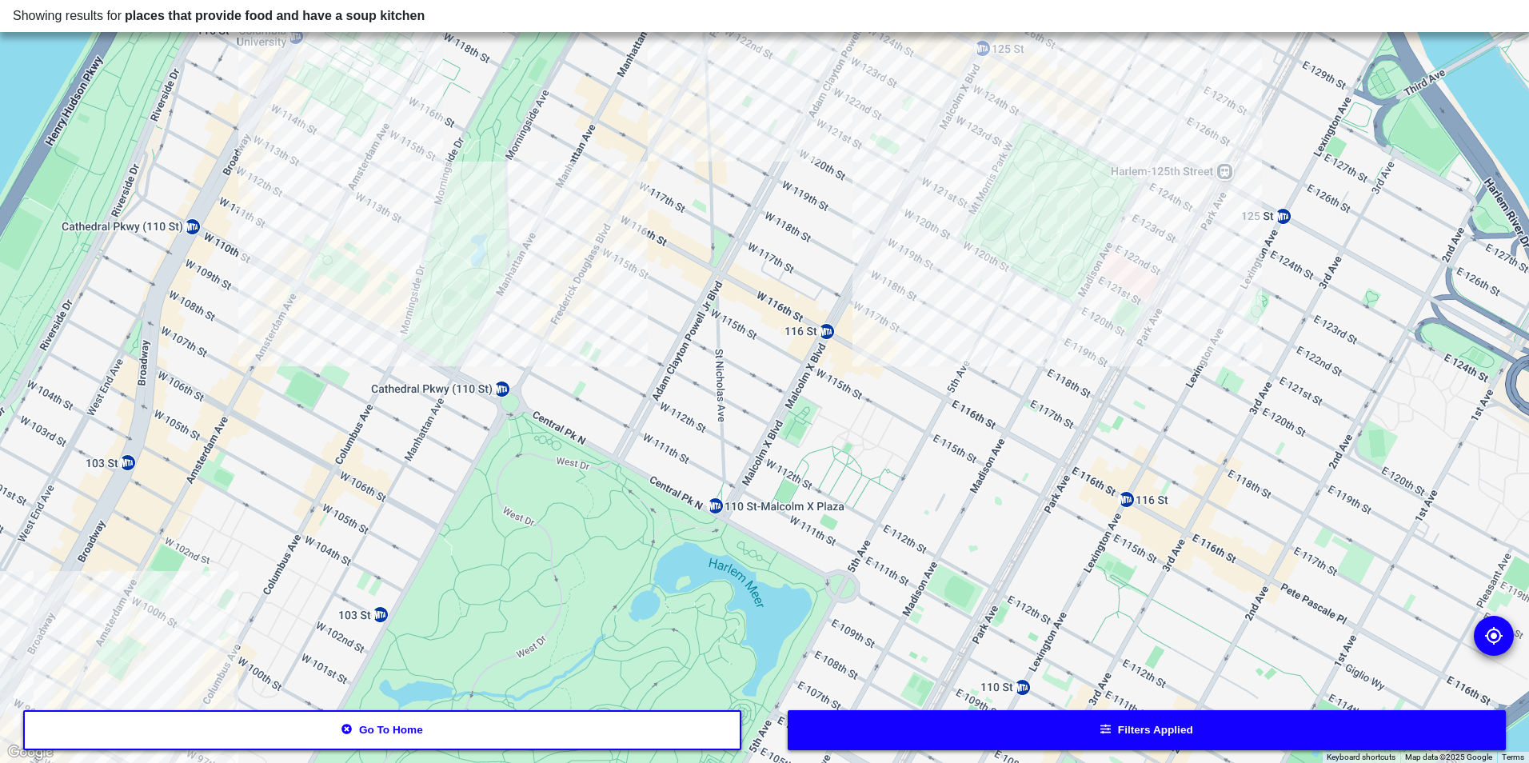
click at [257, 78] on div at bounding box center [764, 381] width 1529 height 763
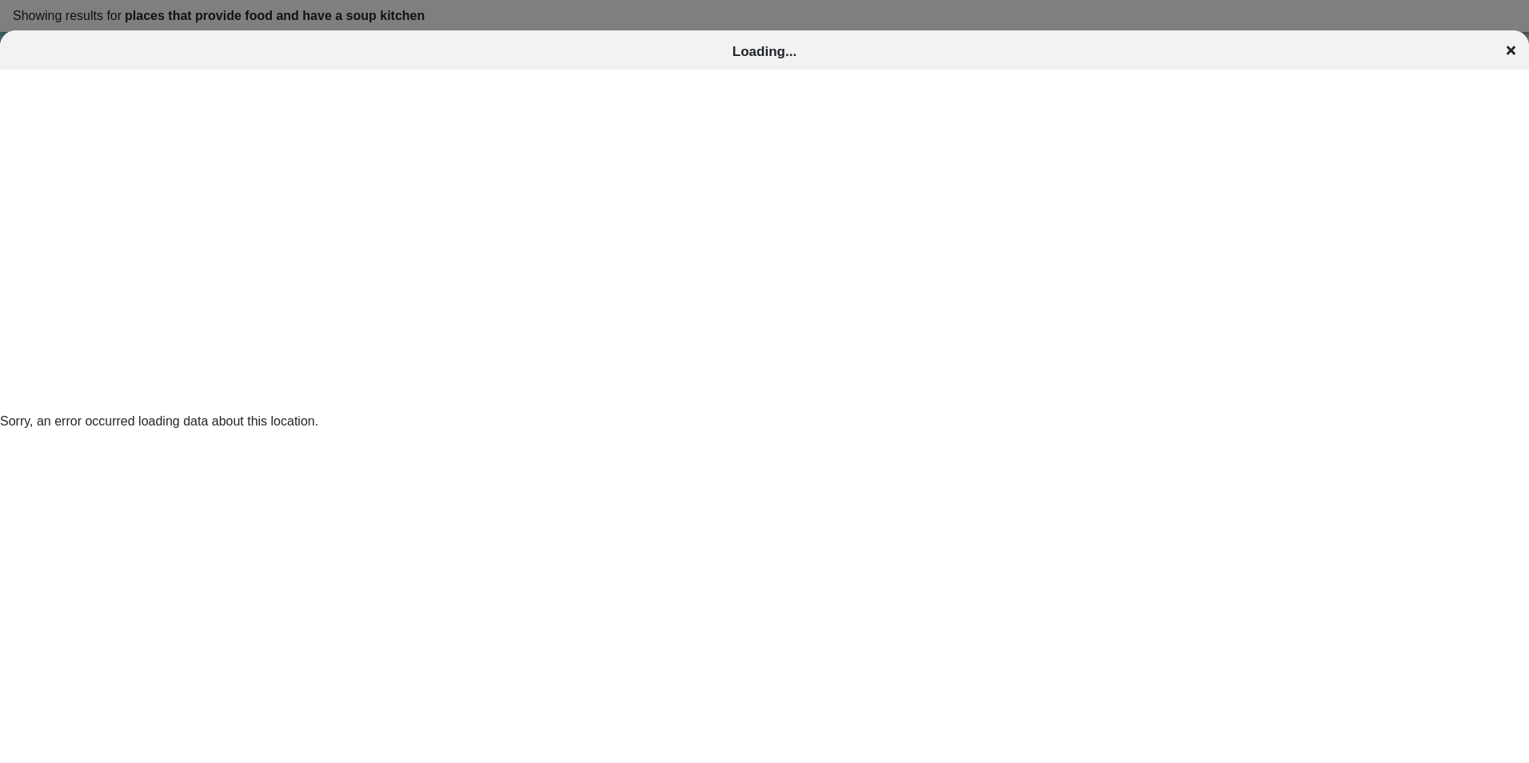
click at [1518, 52] on div "Loading..." at bounding box center [764, 52] width 1529 height 16
click at [1507, 57] on icon at bounding box center [1510, 50] width 9 height 13
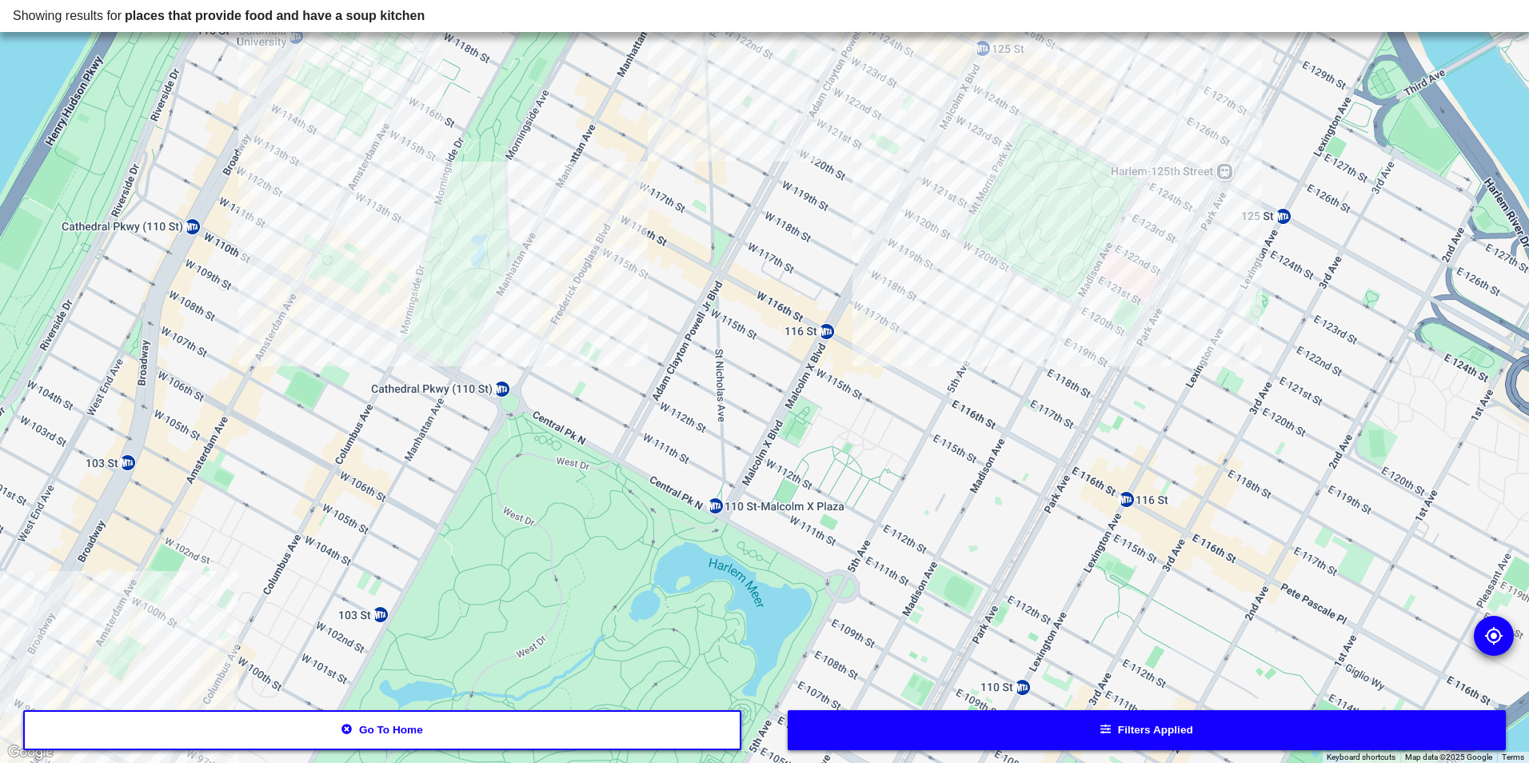
click at [1068, 297] on div at bounding box center [764, 381] width 1529 height 763
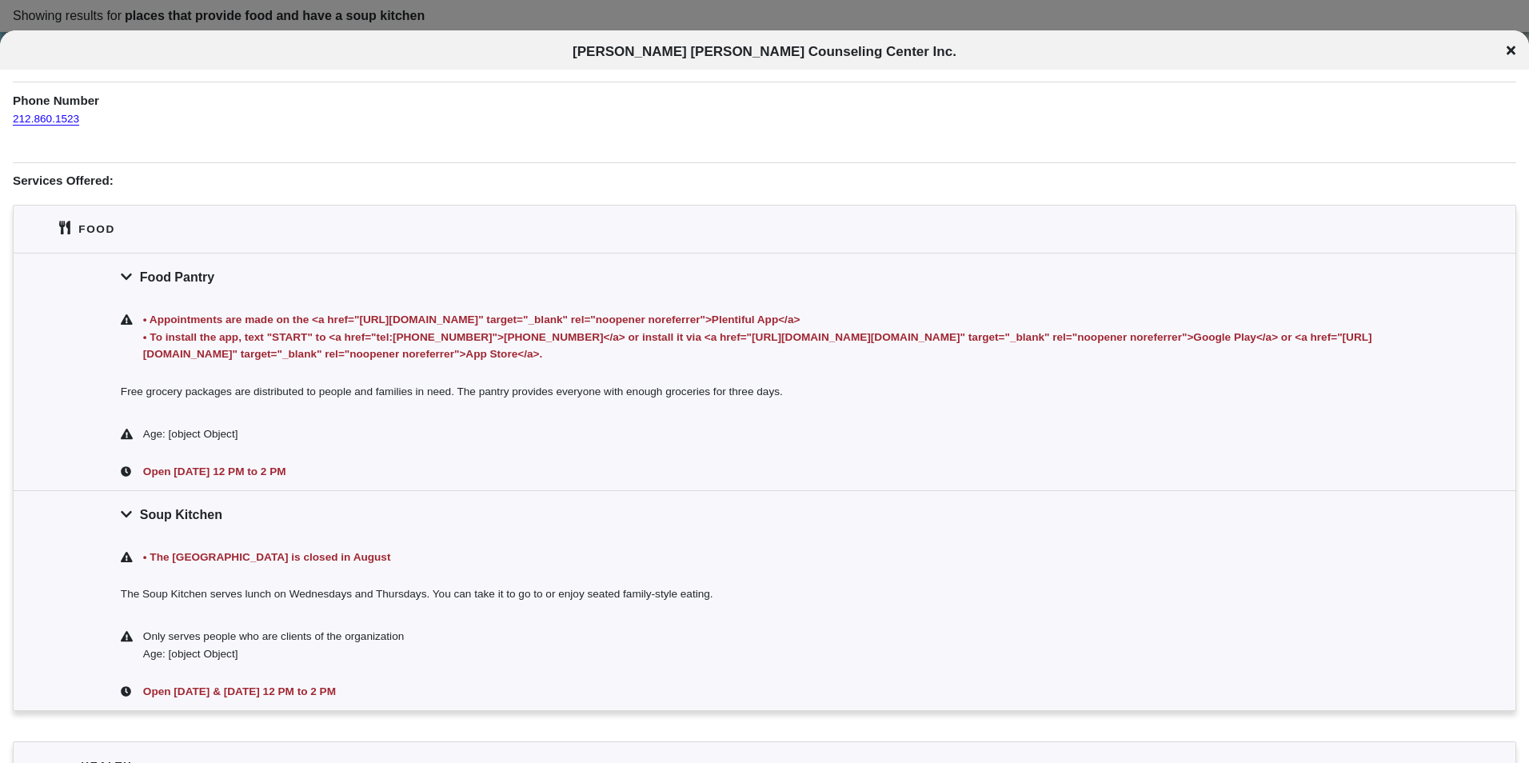
scroll to position [240, 0]
click at [1021, 356] on div "• Appointments are made on the <a href="https://plentifulapp.com/" target="_bla…" at bounding box center [774, 336] width 1268 height 52
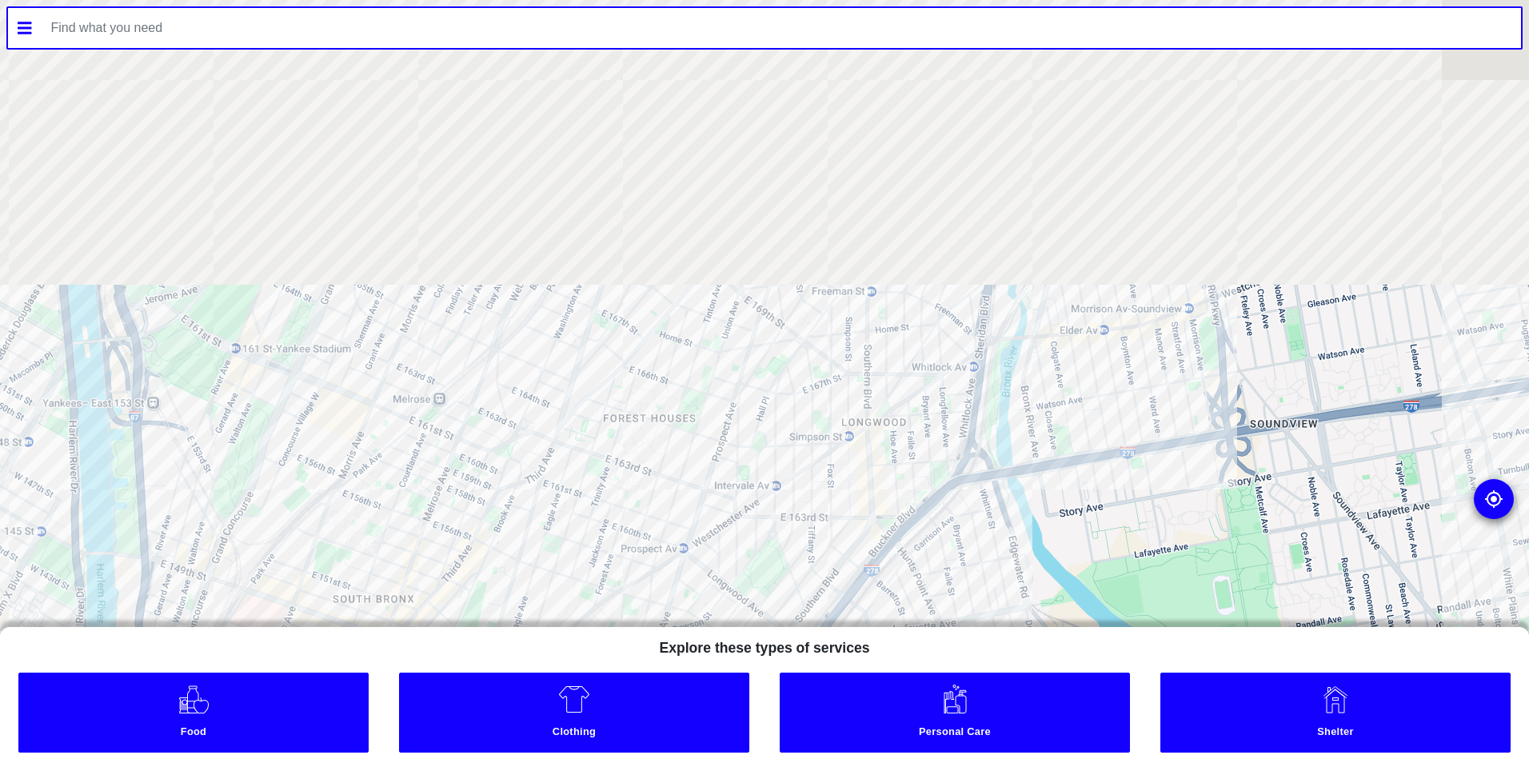
drag, startPoint x: 575, startPoint y: 497, endPoint x: 568, endPoint y: 517, distance: 21.8
click at [570, 517] on div at bounding box center [764, 381] width 1529 height 763
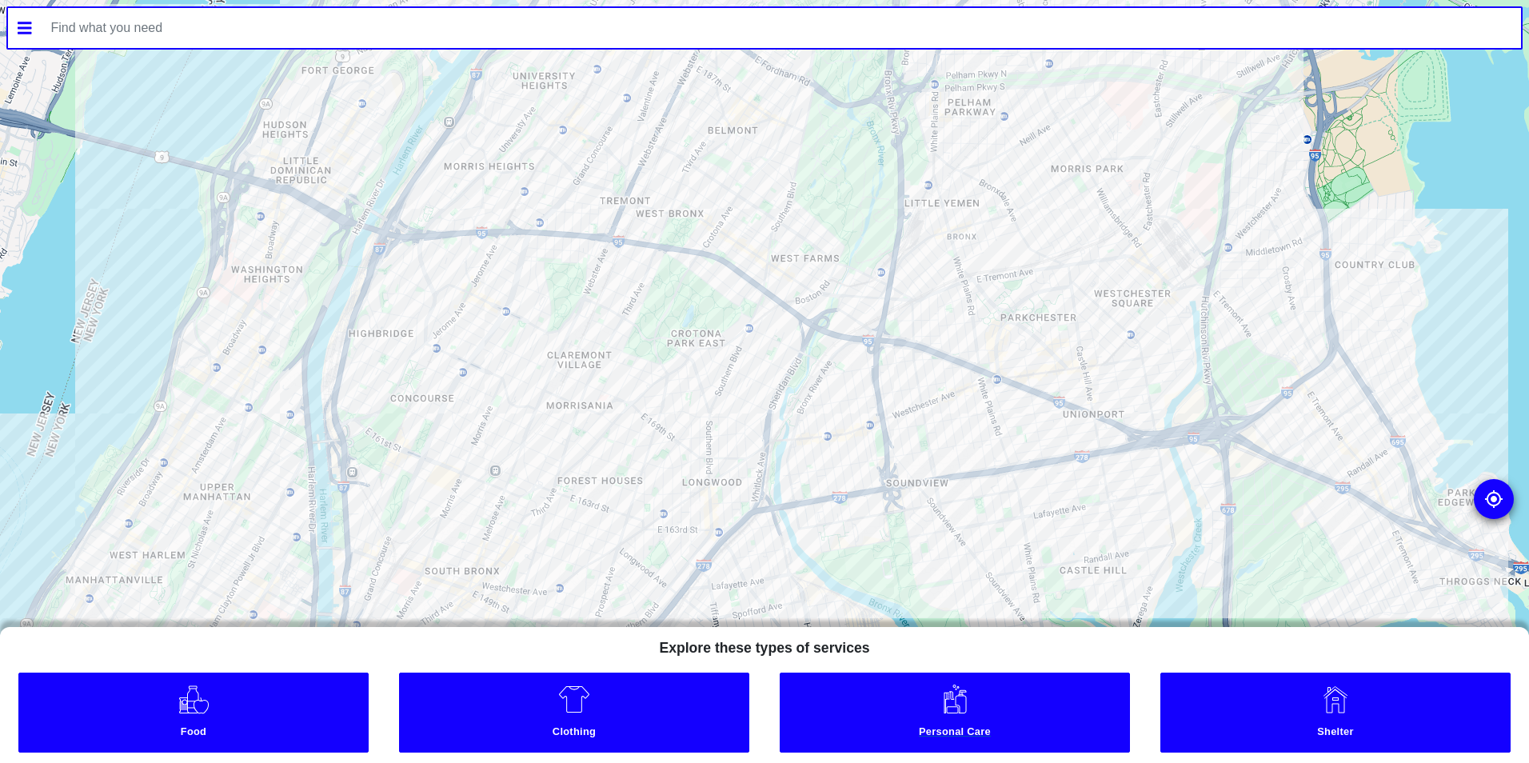
click at [992, 702] on link "Personal Care" at bounding box center [955, 712] width 350 height 80
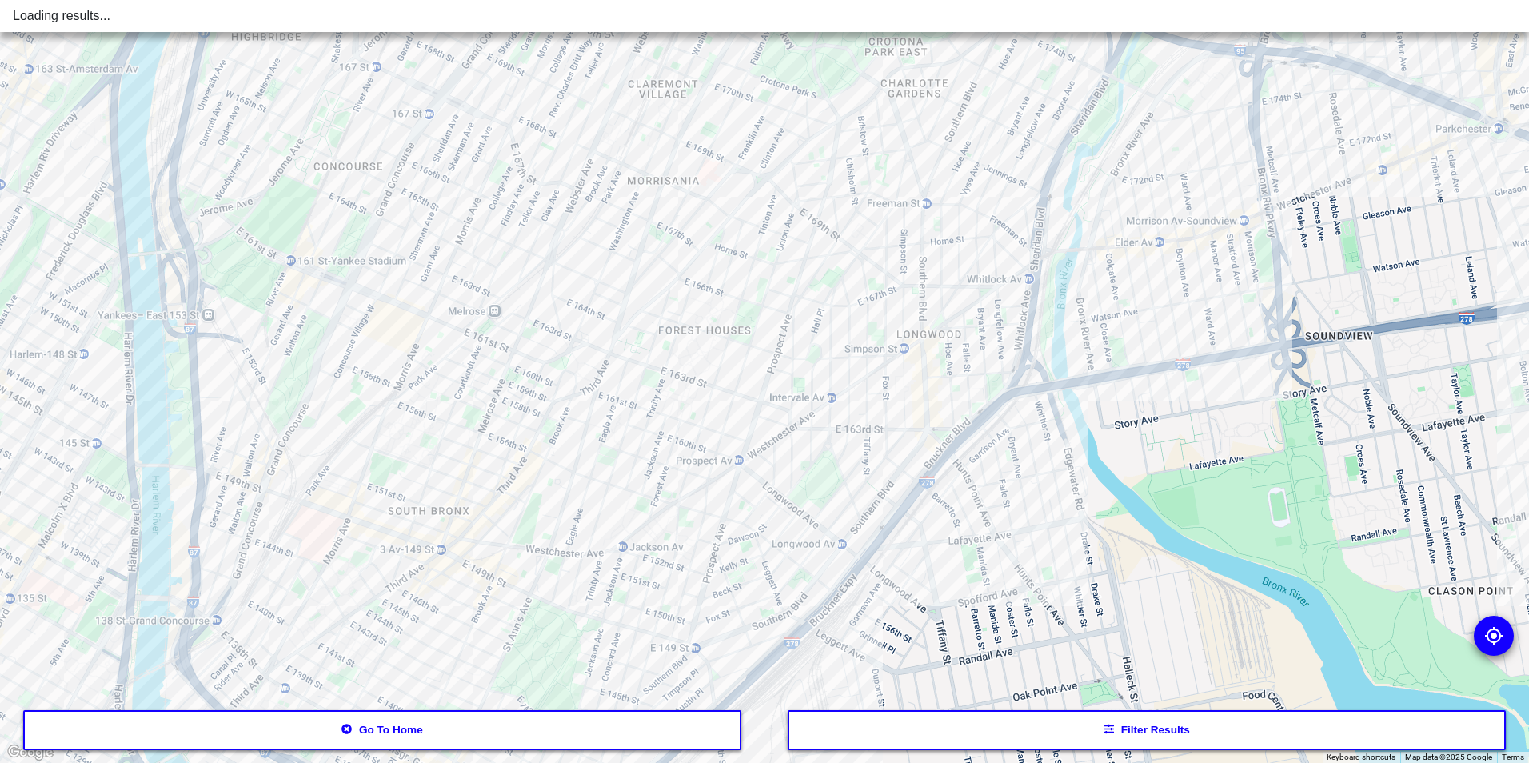
drag, startPoint x: 690, startPoint y: 353, endPoint x: 763, endPoint y: 297, distance: 91.8
click at [763, 297] on div at bounding box center [764, 381] width 1529 height 763
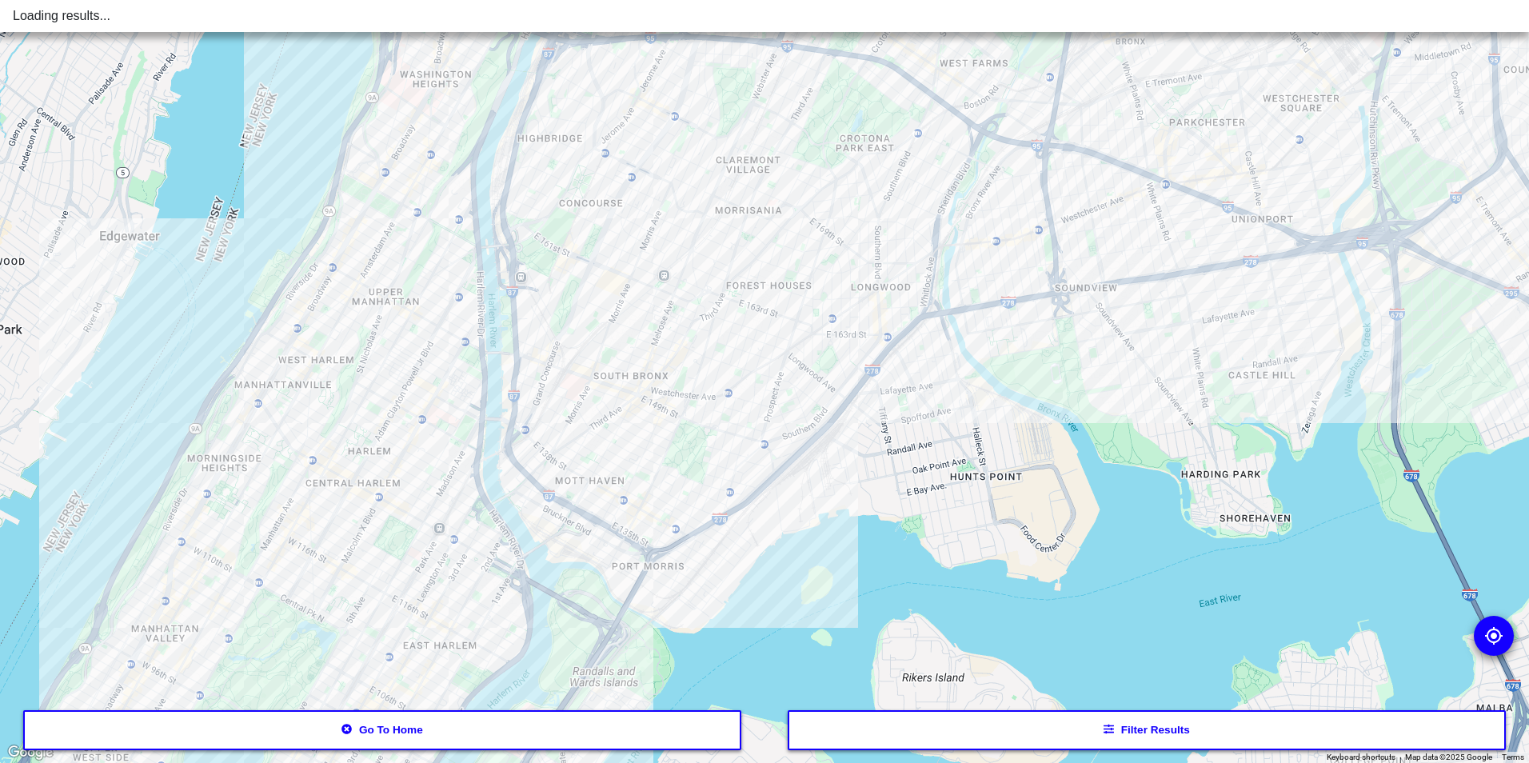
click at [423, 745] on button "Go to home" at bounding box center [382, 730] width 719 height 40
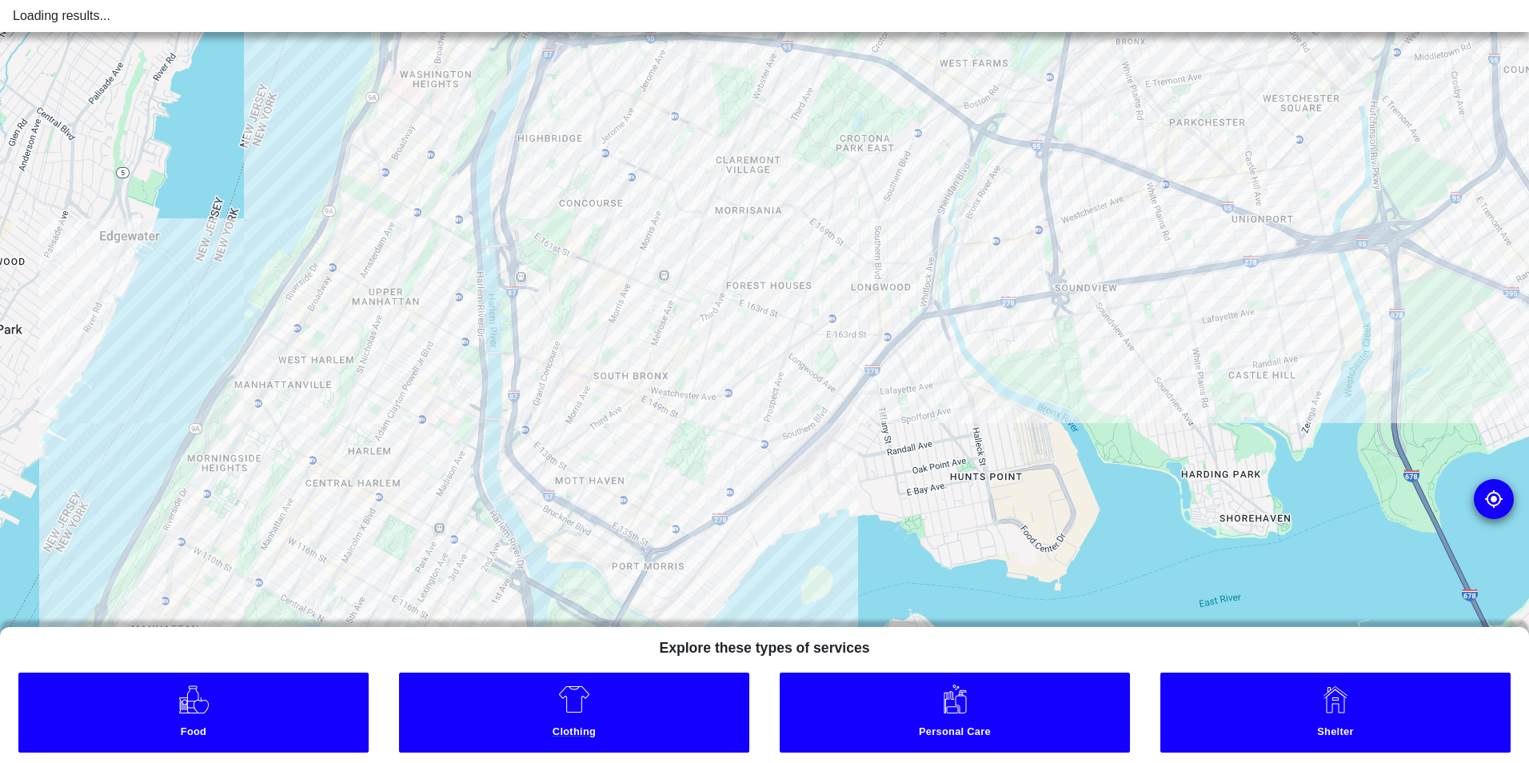
click at [602, 712] on link "Clothing" at bounding box center [574, 712] width 350 height 80
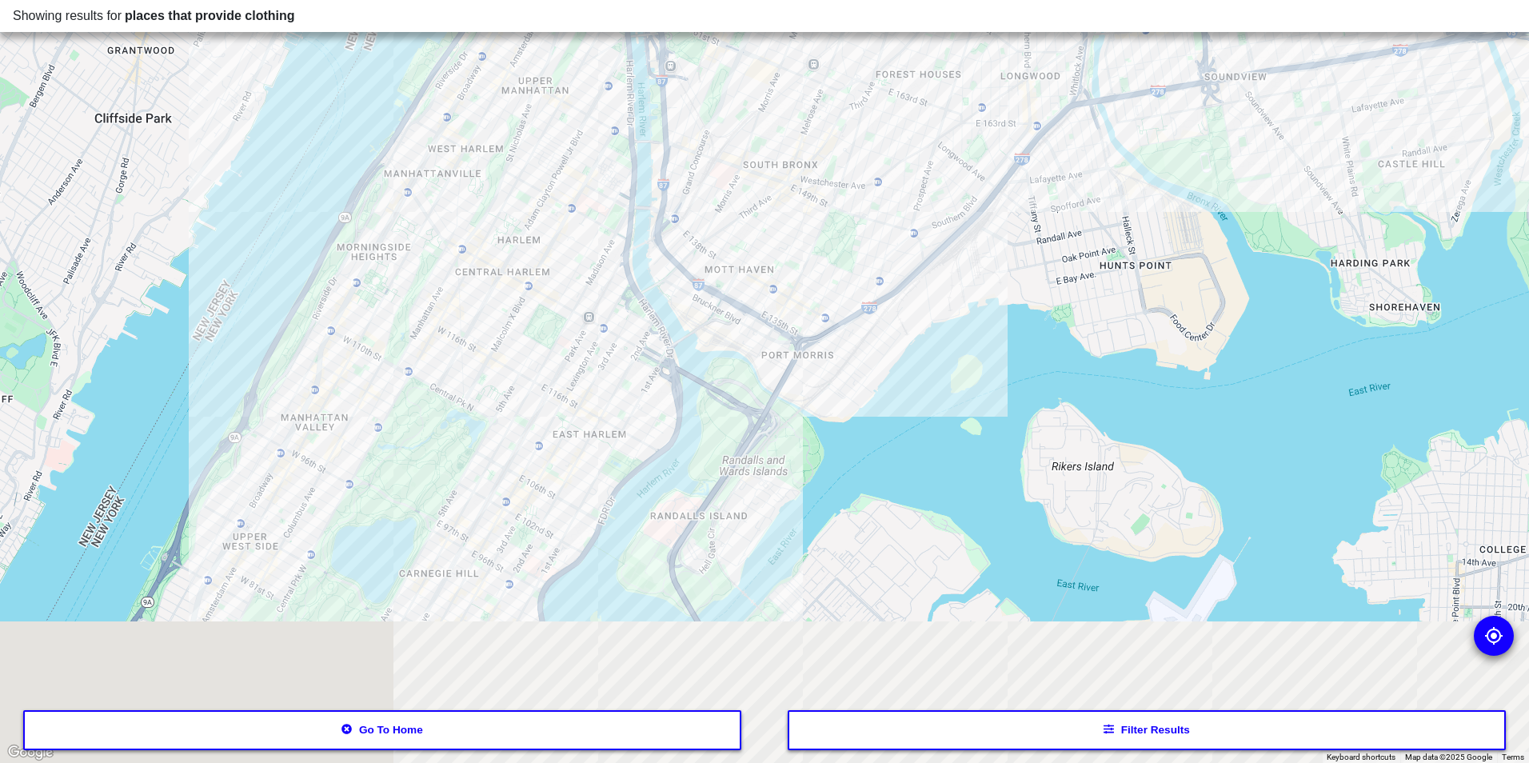
drag, startPoint x: 625, startPoint y: 353, endPoint x: 712, endPoint y: 254, distance: 131.4
click at [712, 254] on div at bounding box center [764, 381] width 1529 height 763
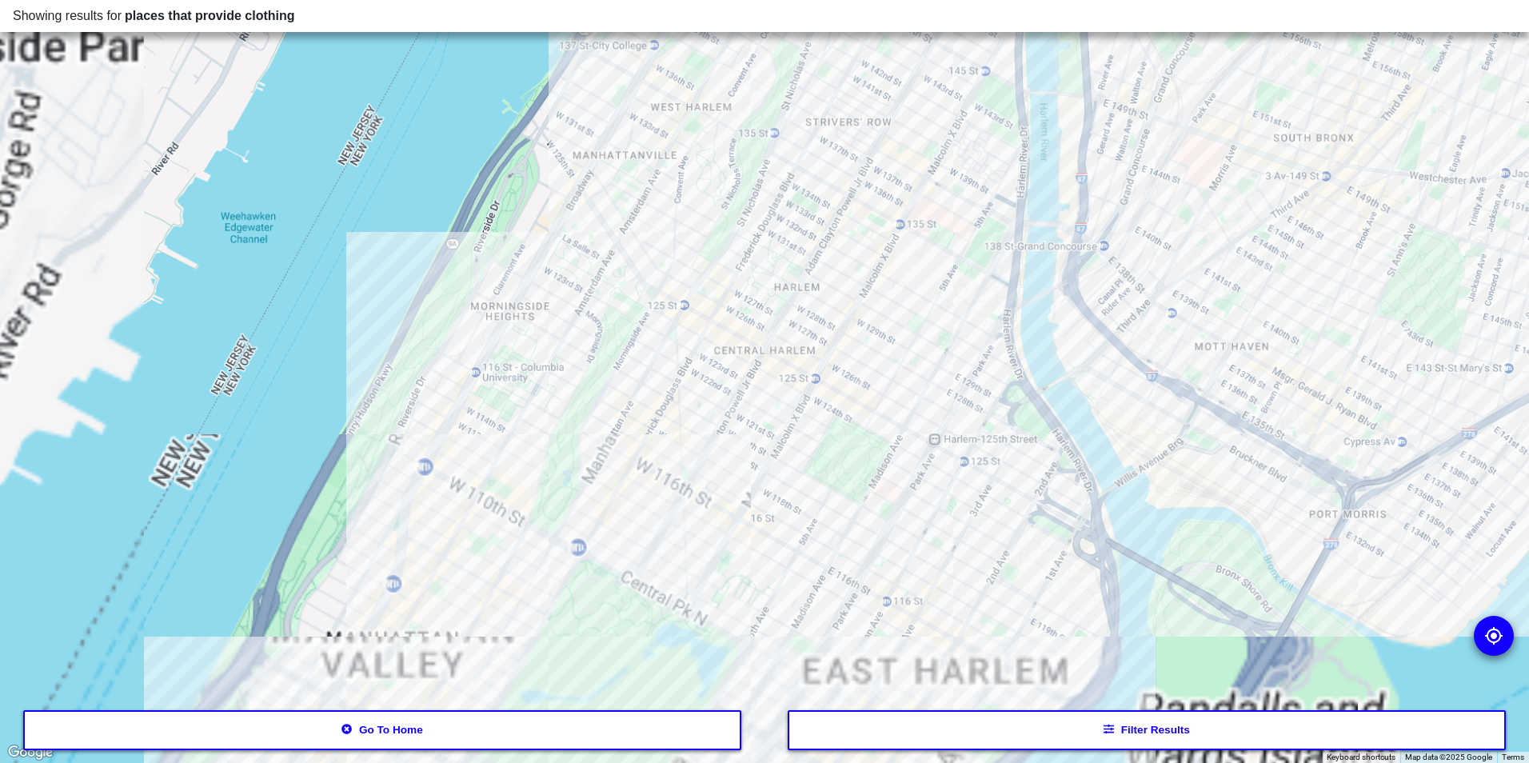
drag, startPoint x: 629, startPoint y: 391, endPoint x: 868, endPoint y: 87, distance: 386.1
click at [864, 93] on div at bounding box center [764, 381] width 1529 height 763
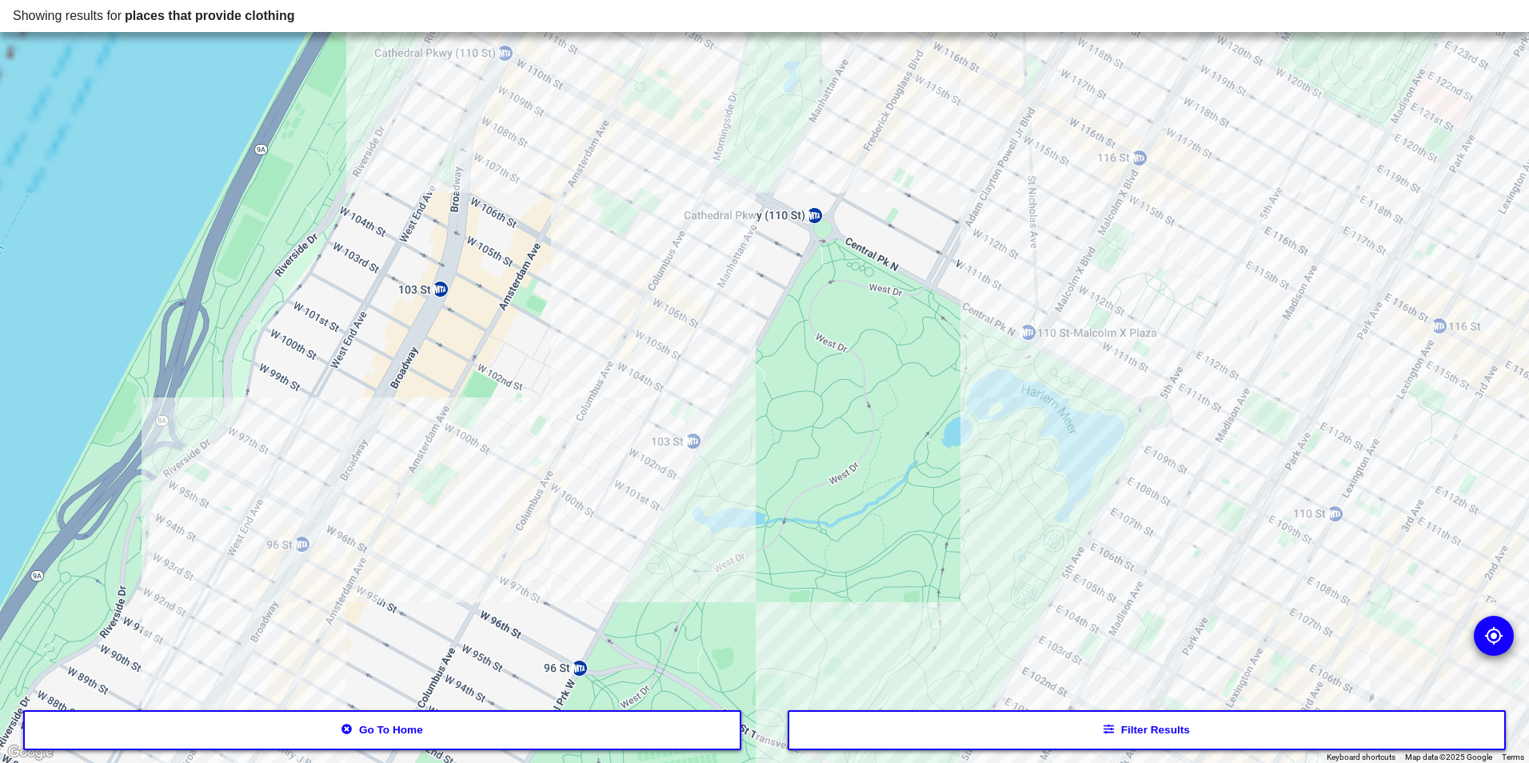
drag, startPoint x: 1012, startPoint y: 195, endPoint x: 711, endPoint y: 609, distance: 512.3
click at [711, 609] on div at bounding box center [764, 381] width 1529 height 763
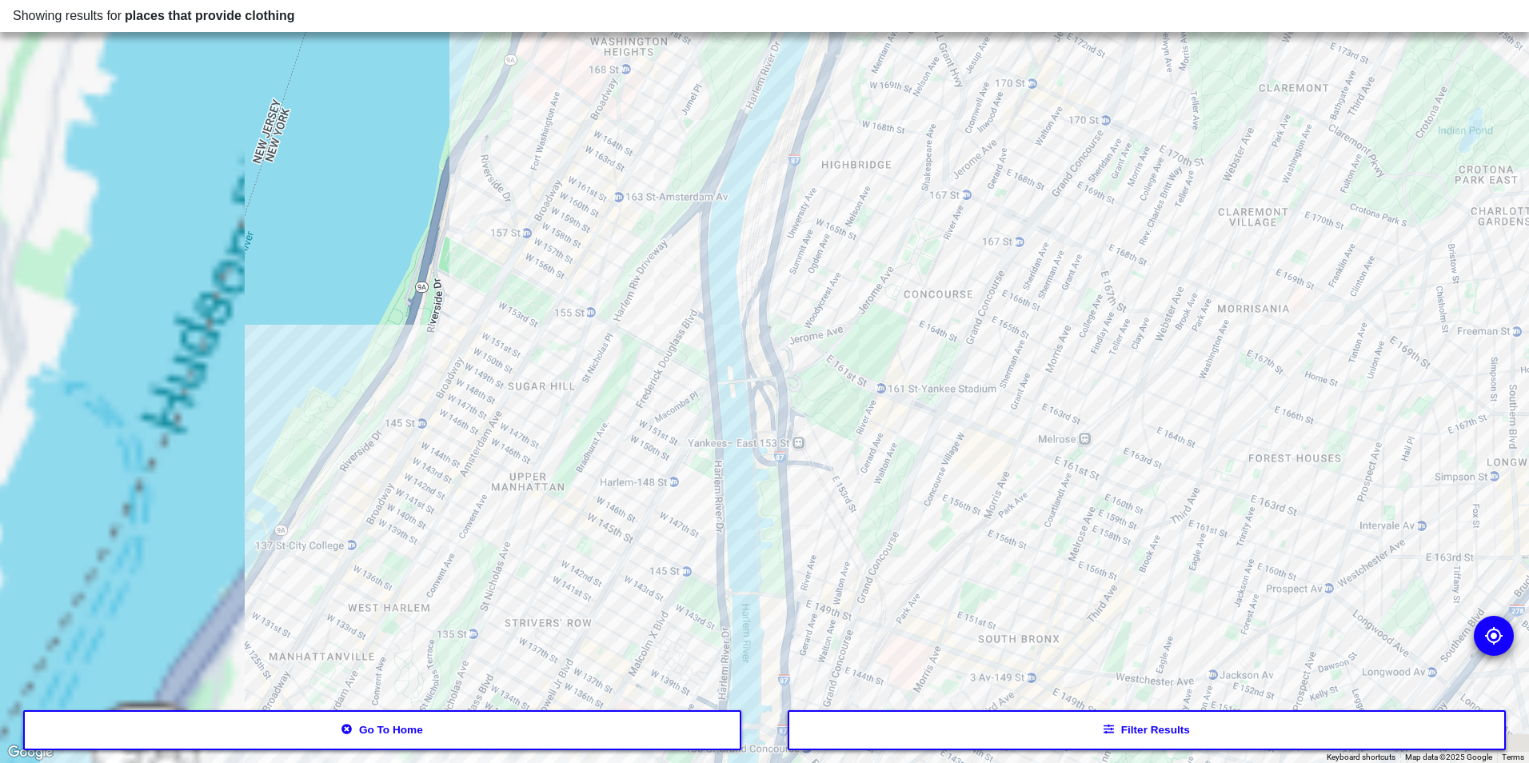
drag, startPoint x: 440, startPoint y: 162, endPoint x: 949, endPoint y: -59, distance: 555.1
click at [949, 0] on html "Showing results for places that provide clothing To navigate the map with touch…" at bounding box center [764, 0] width 1529 height 0
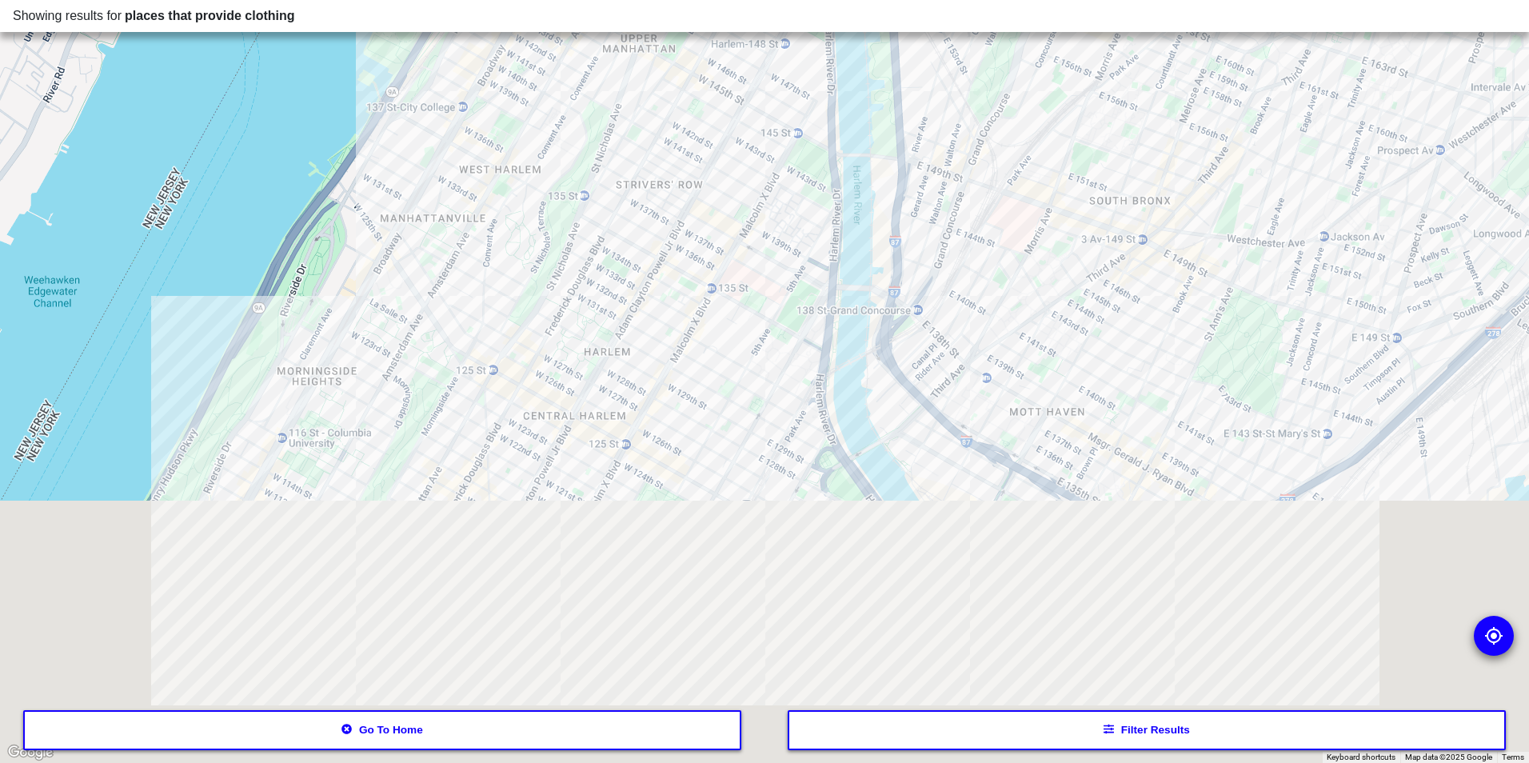
drag, startPoint x: 783, startPoint y: 473, endPoint x: 662, endPoint y: 10, distance: 479.2
click at [661, 0] on html "Showing results for places that provide clothing To navigate the map with touch…" at bounding box center [764, 0] width 1529 height 0
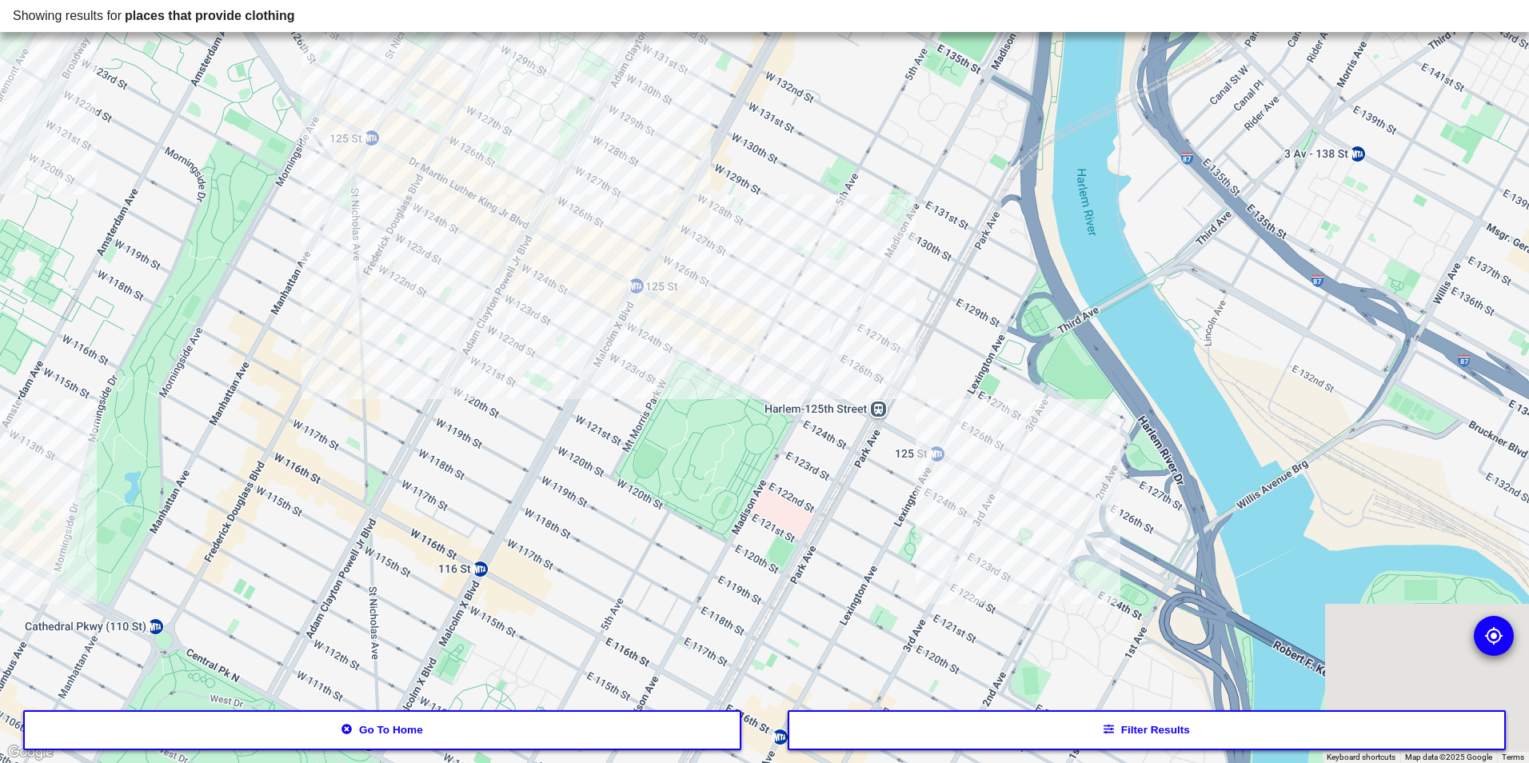
drag, startPoint x: 592, startPoint y: 322, endPoint x: 660, endPoint y: 115, distance: 218.0
click at [618, 0] on html "Showing results for places that provide clothing To navigate the map with touch…" at bounding box center [764, 0] width 1529 height 0
